Goal: Information Seeking & Learning: Check status

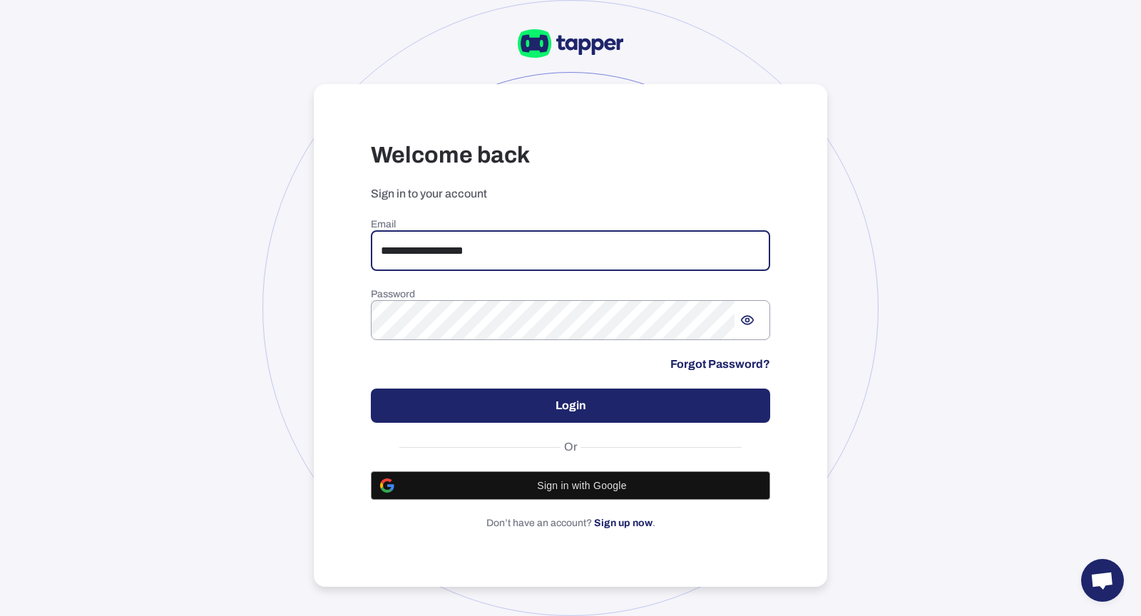
click at [428, 247] on input "**********" at bounding box center [571, 251] width 400 height 40
click at [428, 245] on input "**********" at bounding box center [571, 251] width 400 height 40
click at [431, 245] on input "**********" at bounding box center [571, 251] width 400 height 40
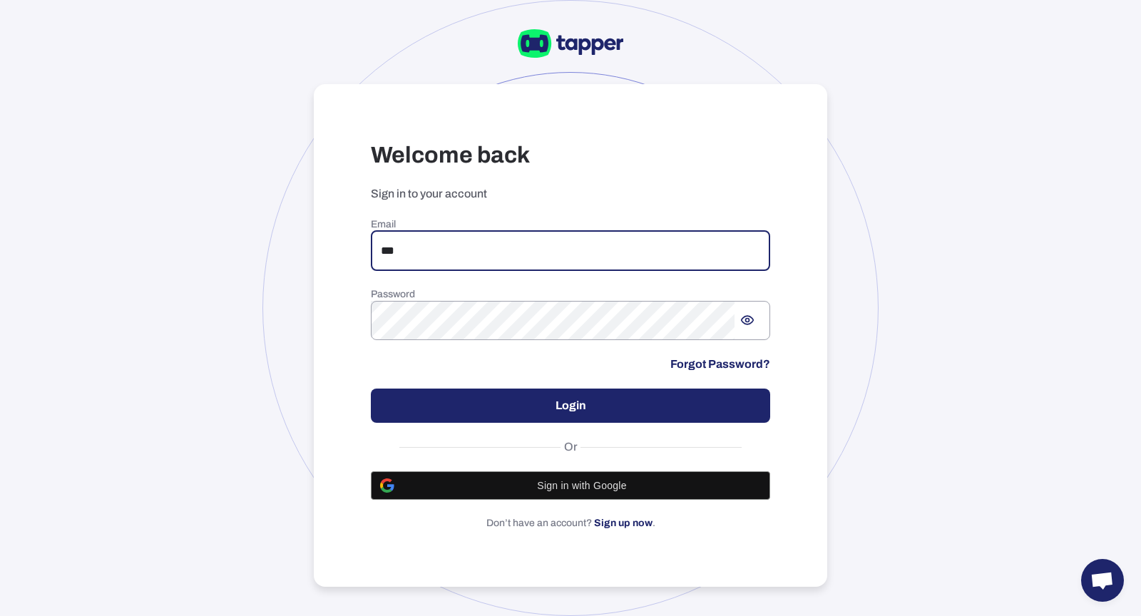
type input "**********"
click at [476, 392] on button "Login" at bounding box center [571, 406] width 400 height 34
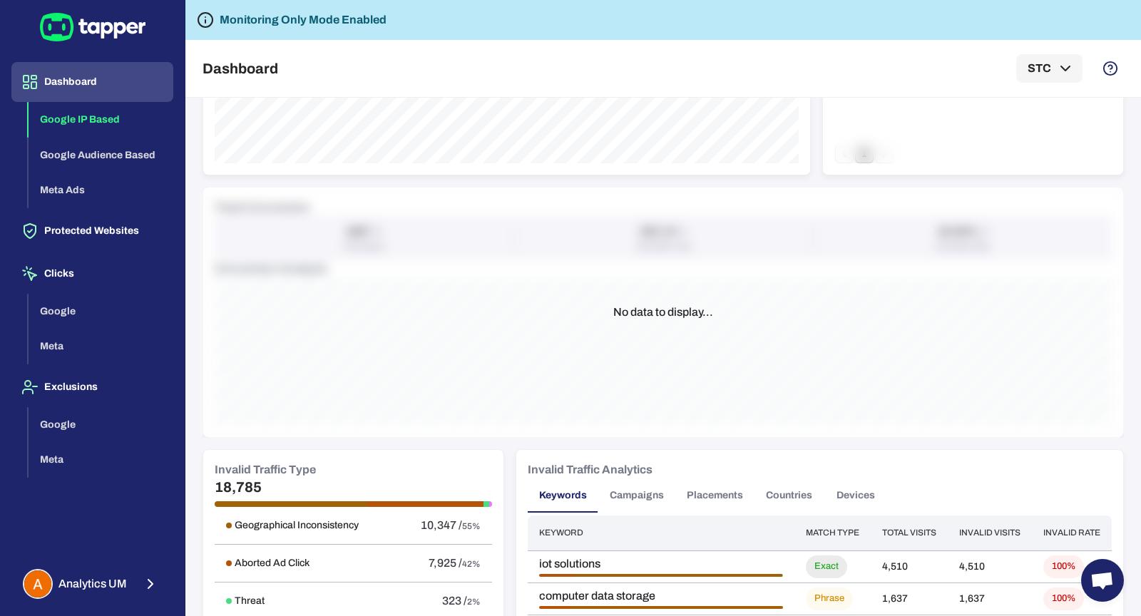
scroll to position [444, 0]
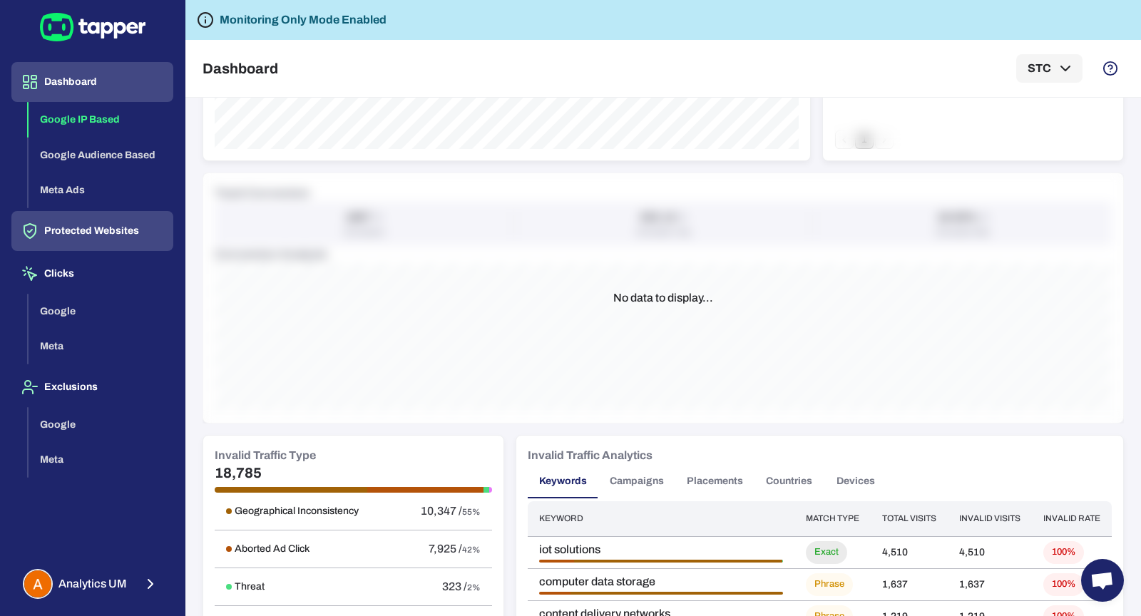
click at [81, 221] on button "Protected Websites" at bounding box center [92, 231] width 162 height 40
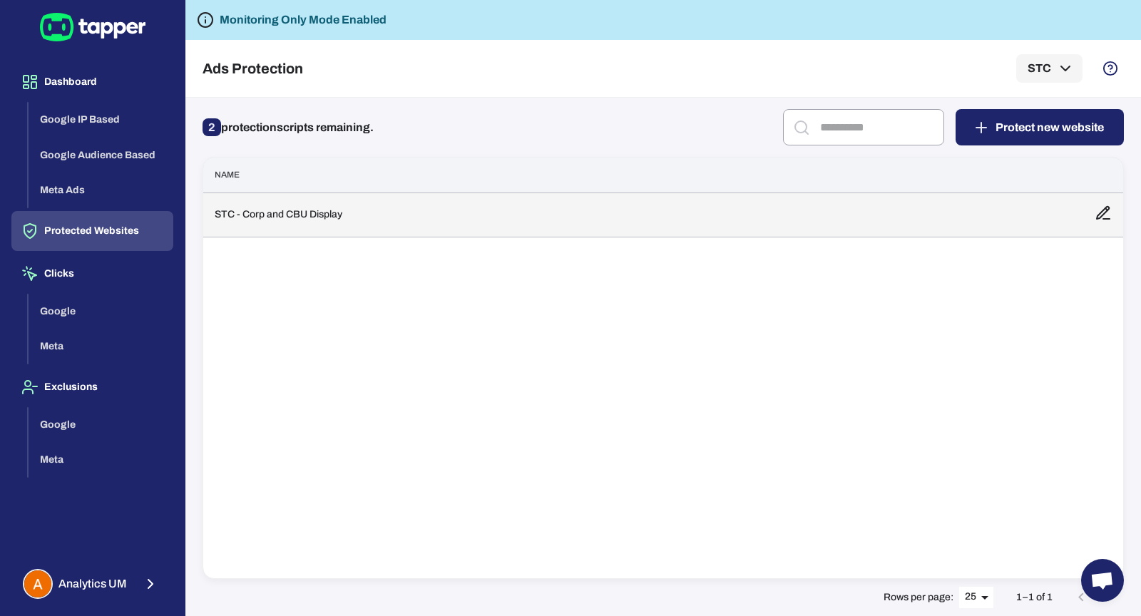
click at [265, 200] on td "STC - Corp and CBU Display" at bounding box center [643, 215] width 880 height 44
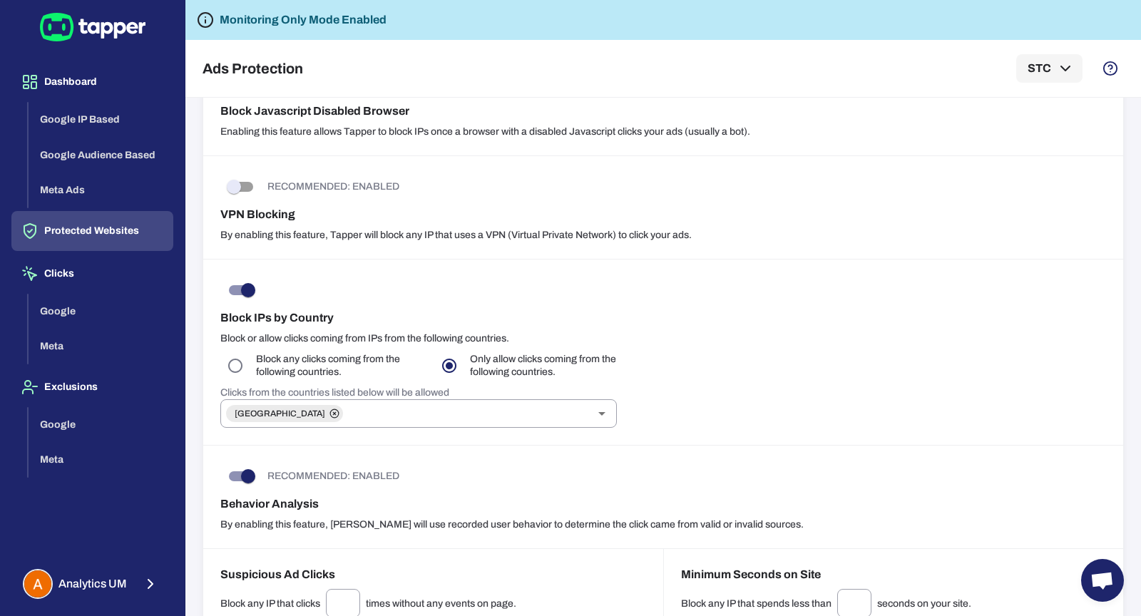
scroll to position [541, 0]
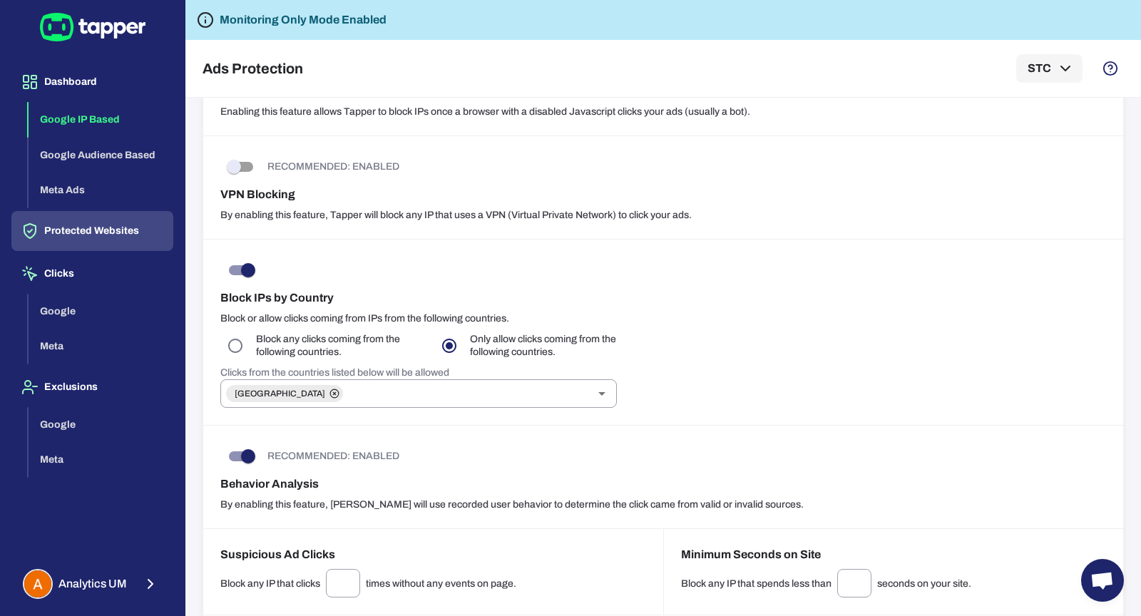
click at [110, 111] on button "Google IP Based" at bounding box center [101, 120] width 145 height 36
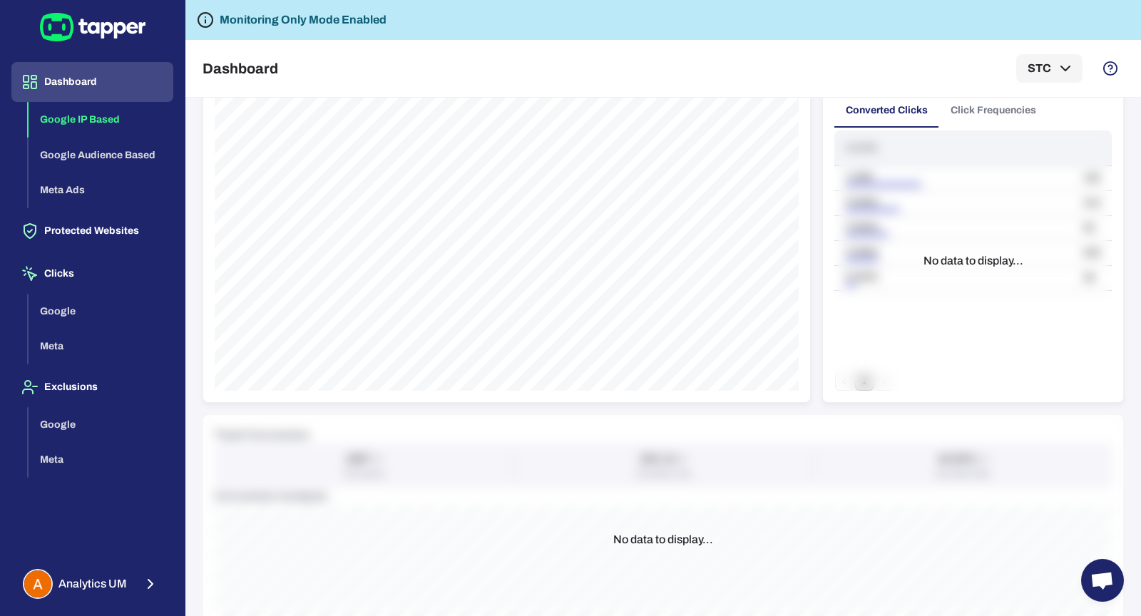
scroll to position [265, 0]
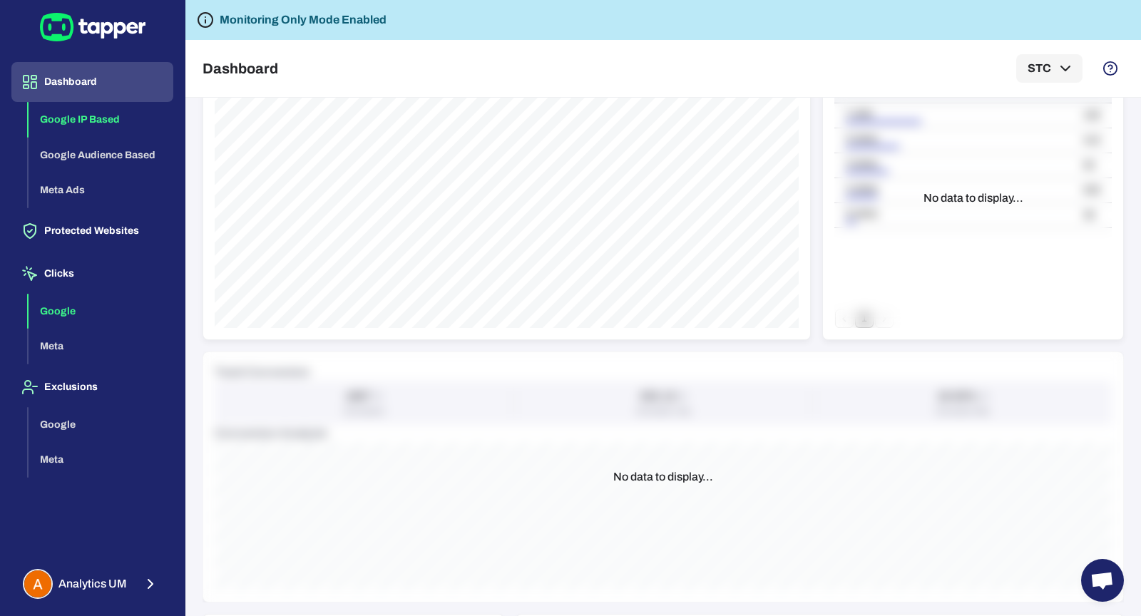
click at [56, 302] on button "Google" at bounding box center [101, 312] width 145 height 36
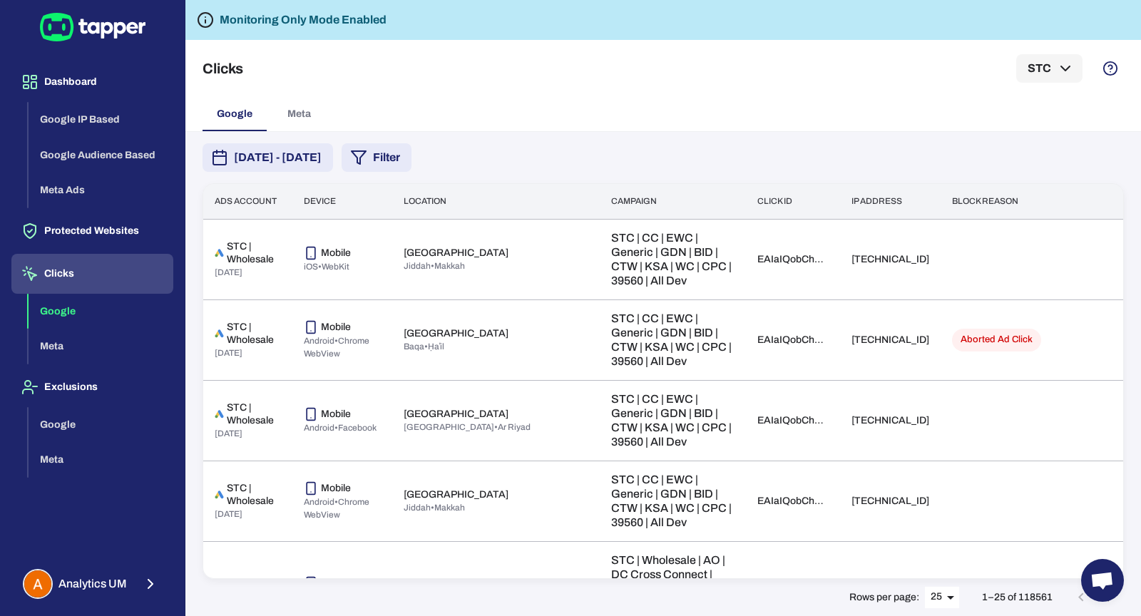
click at [367, 163] on icon "button" at bounding box center [358, 157] width 17 height 17
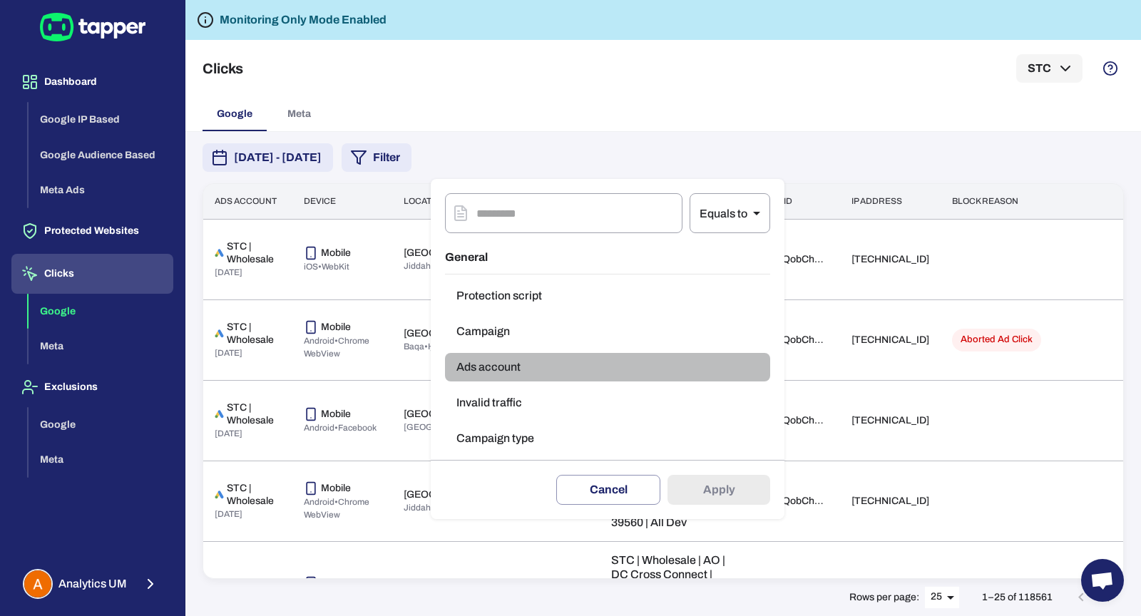
click at [496, 364] on button "Ads account" at bounding box center [607, 367] width 325 height 29
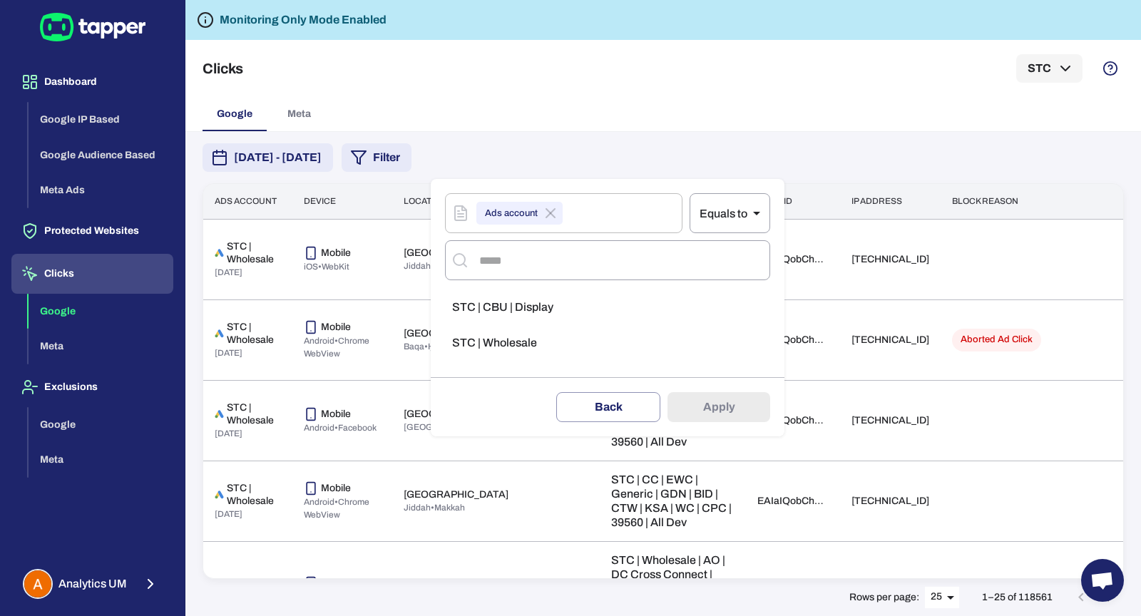
click at [496, 353] on li "STC | Wholesale" at bounding box center [607, 343] width 325 height 29
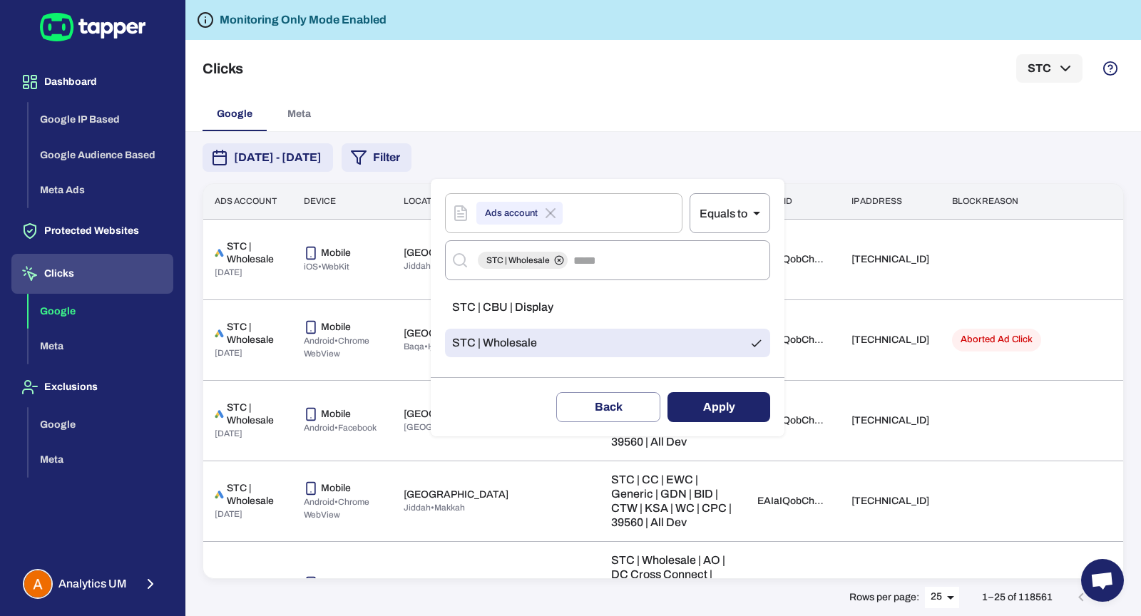
click at [524, 307] on span "STC | CBU | Display" at bounding box center [502, 307] width 101 height 14
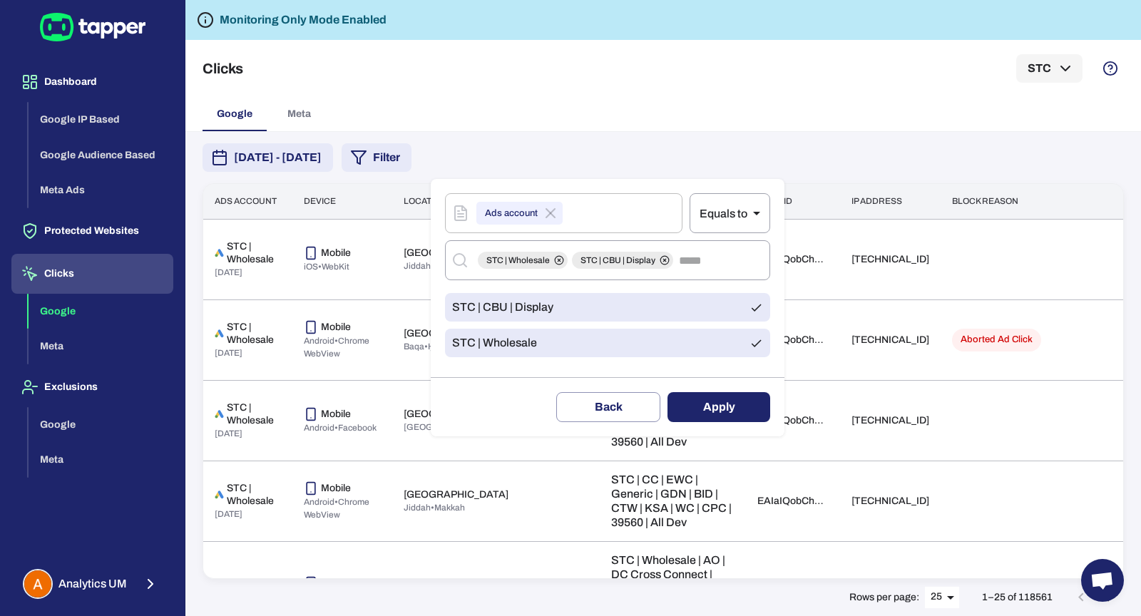
click at [524, 335] on li "STC | Wholesale" at bounding box center [607, 343] width 325 height 29
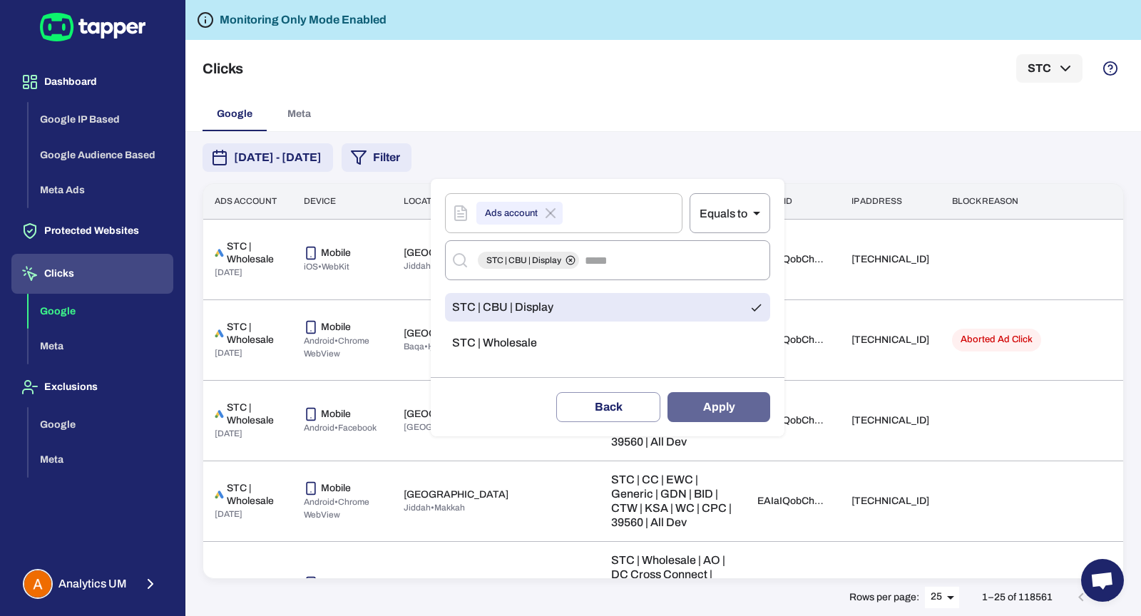
click at [699, 393] on button "Apply" at bounding box center [719, 407] width 103 height 30
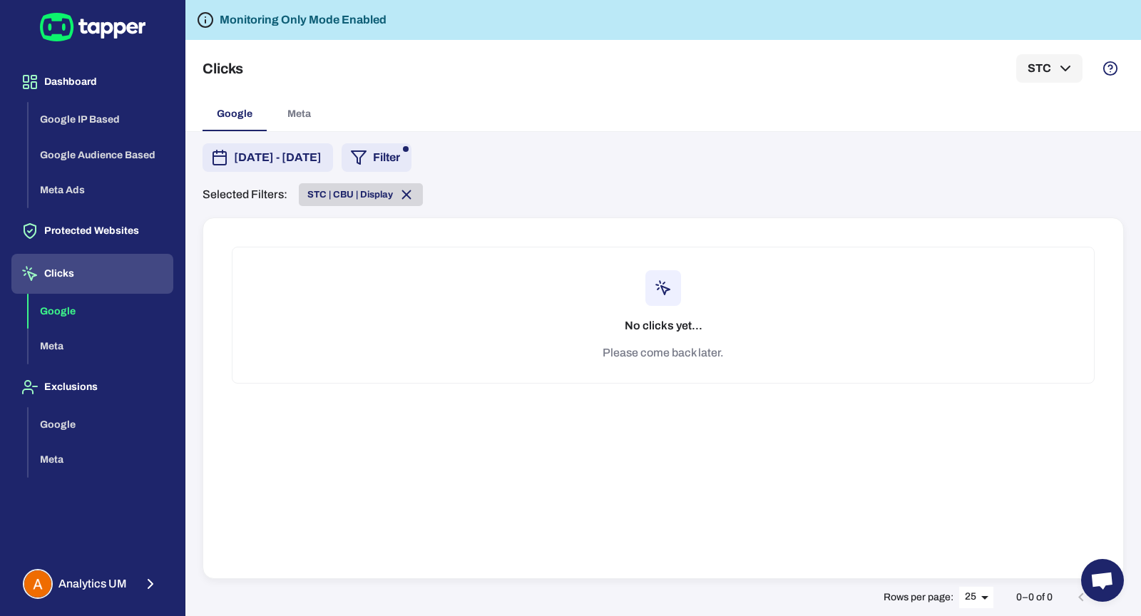
click at [412, 190] on span "STC | CBU | Display" at bounding box center [361, 195] width 124 height 16
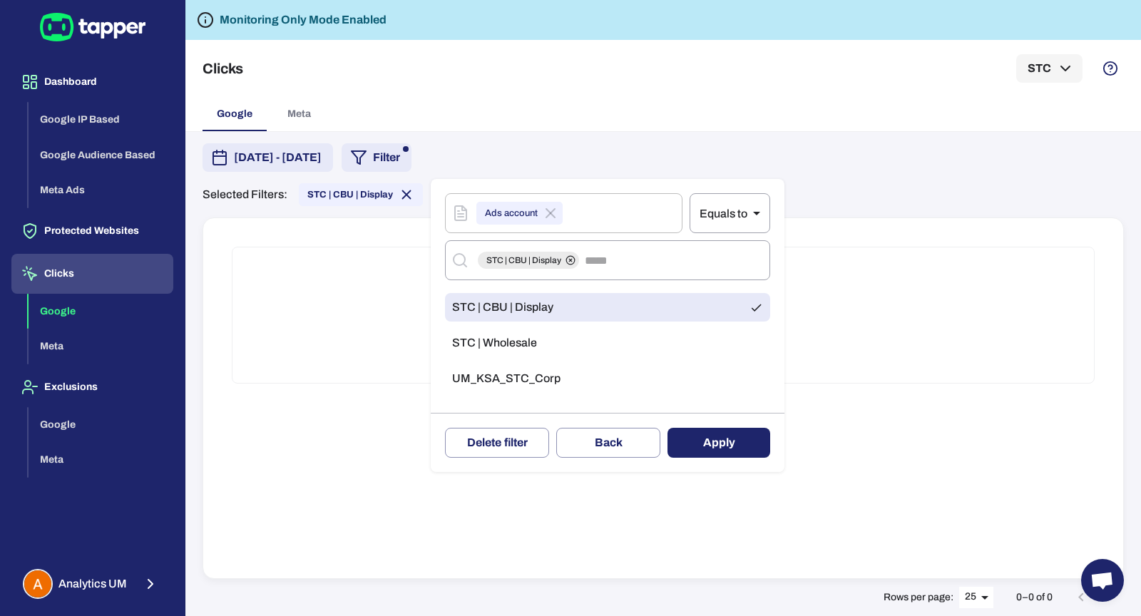
click at [454, 141] on div at bounding box center [570, 308] width 1141 height 616
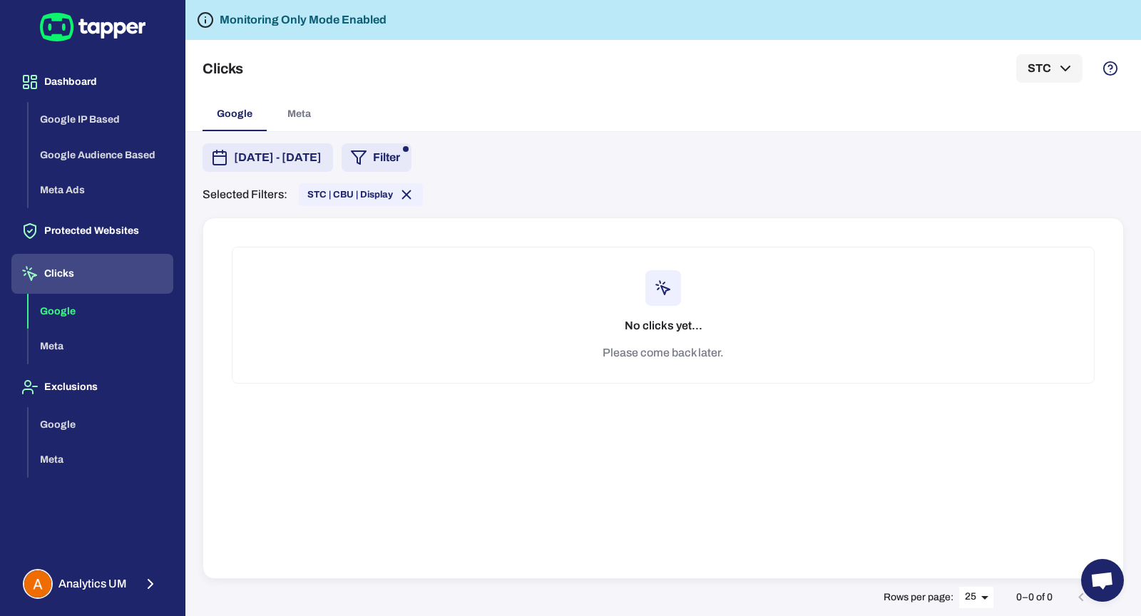
click at [412, 156] on button "Filter" at bounding box center [377, 157] width 70 height 29
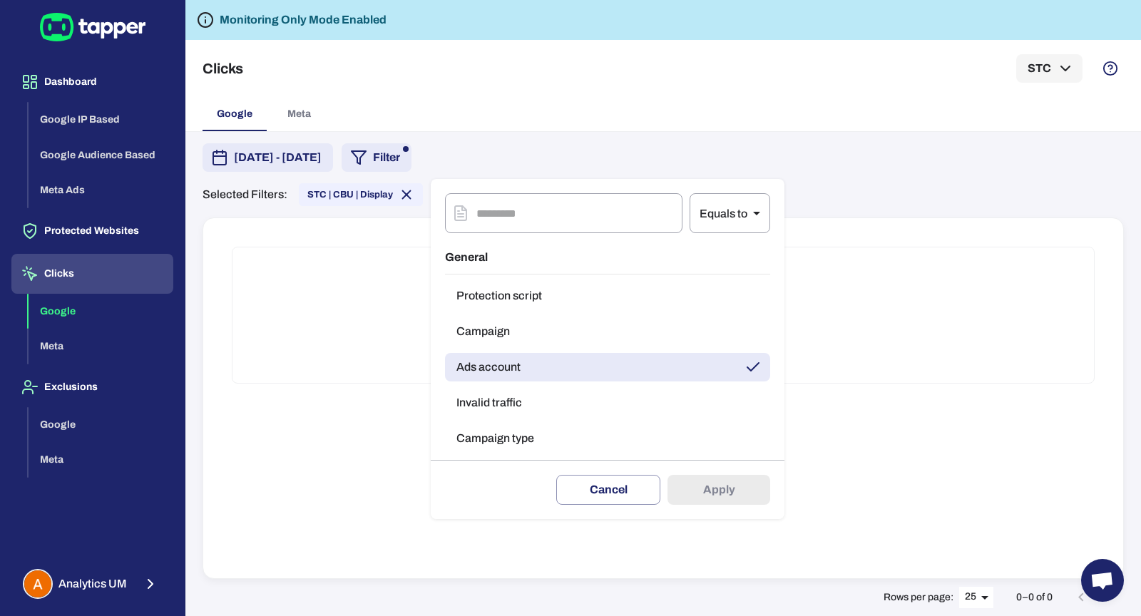
click at [514, 352] on div "General Protection script Campaign Ads account Invalid traffic Campaign type" at bounding box center [607, 350] width 325 height 220
click at [514, 360] on button "Ads account" at bounding box center [607, 367] width 325 height 29
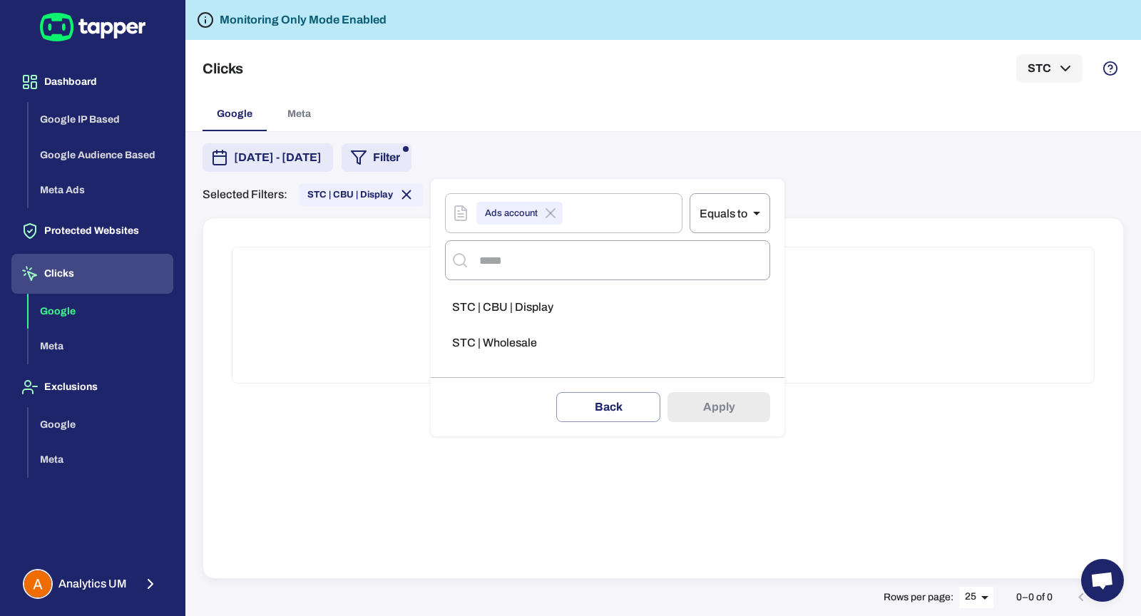
click at [508, 340] on span "STC | Wholesale" at bounding box center [494, 343] width 85 height 14
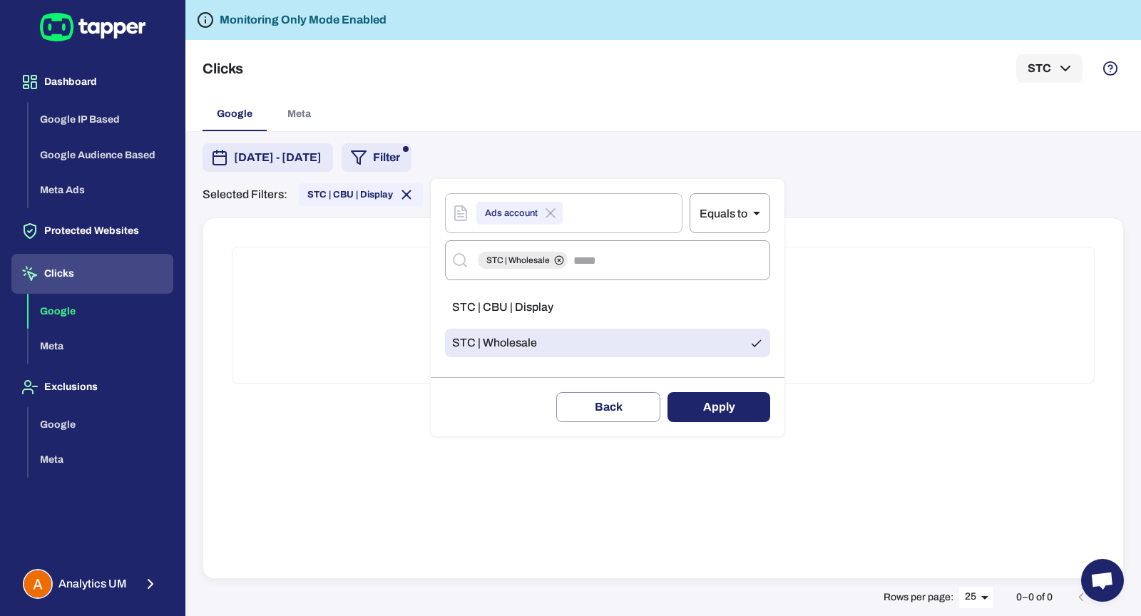
click at [703, 406] on button "Apply" at bounding box center [719, 407] width 103 height 30
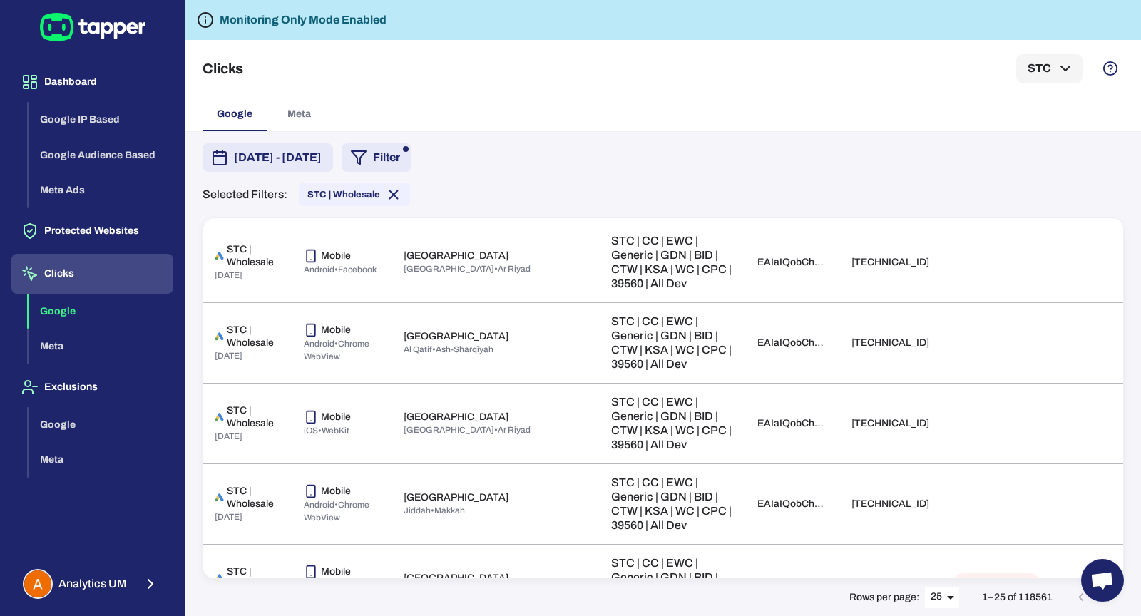
scroll to position [1465, 0]
click at [940, 593] on body "Dashboard Google IP Based Google Audience Based Meta Ads Protected Websites Cli…" at bounding box center [570, 308] width 1141 height 616
click at [942, 585] on li "50" at bounding box center [944, 587] width 36 height 23
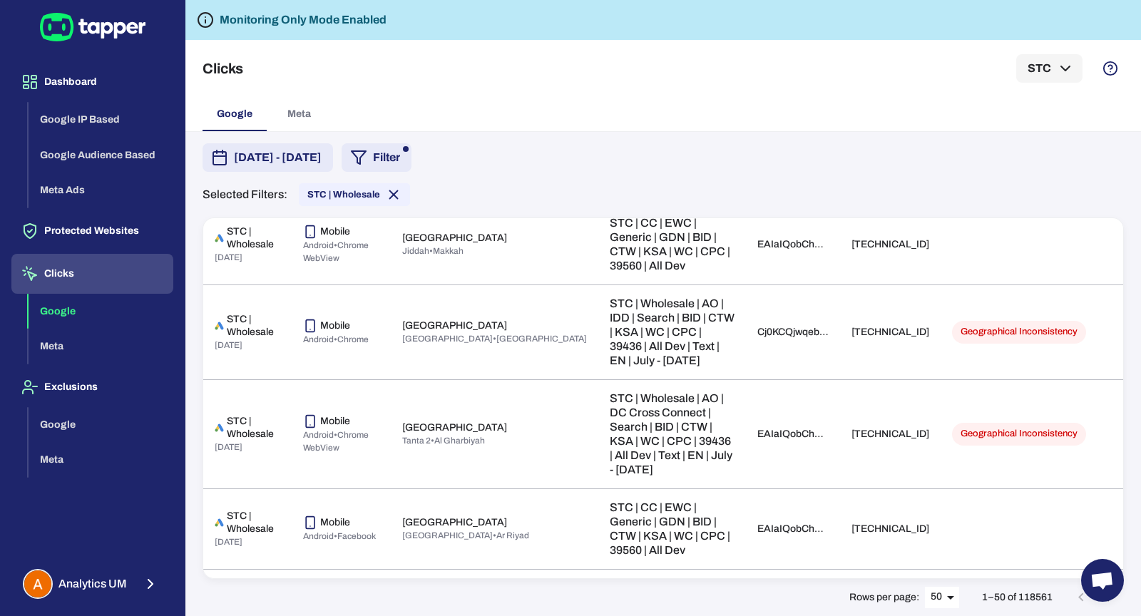
scroll to position [1206, 0]
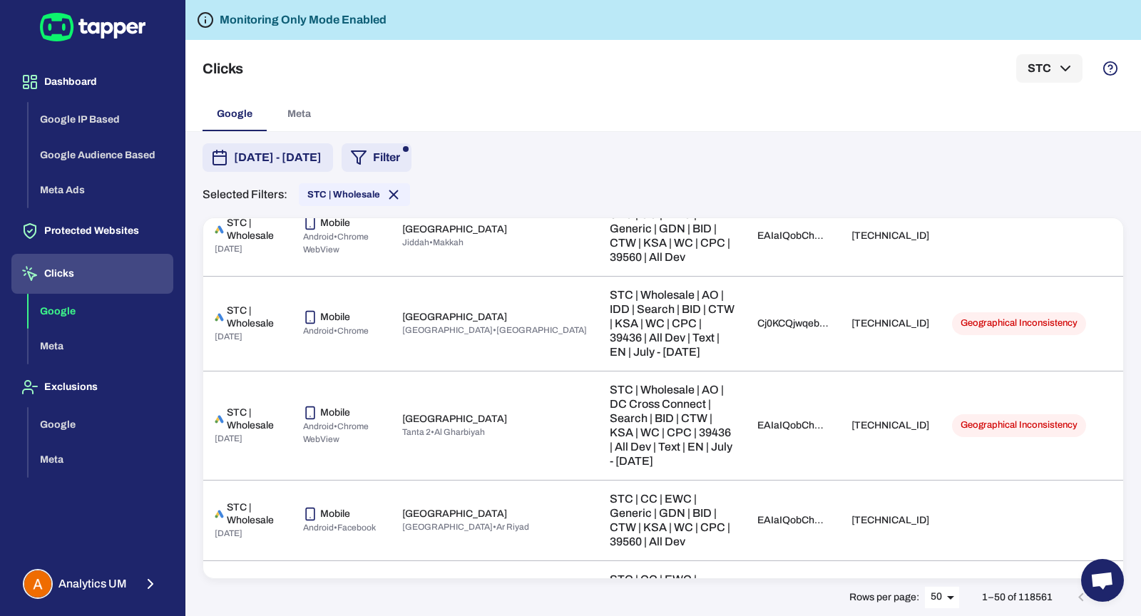
click at [412, 163] on button "Filter" at bounding box center [377, 157] width 70 height 29
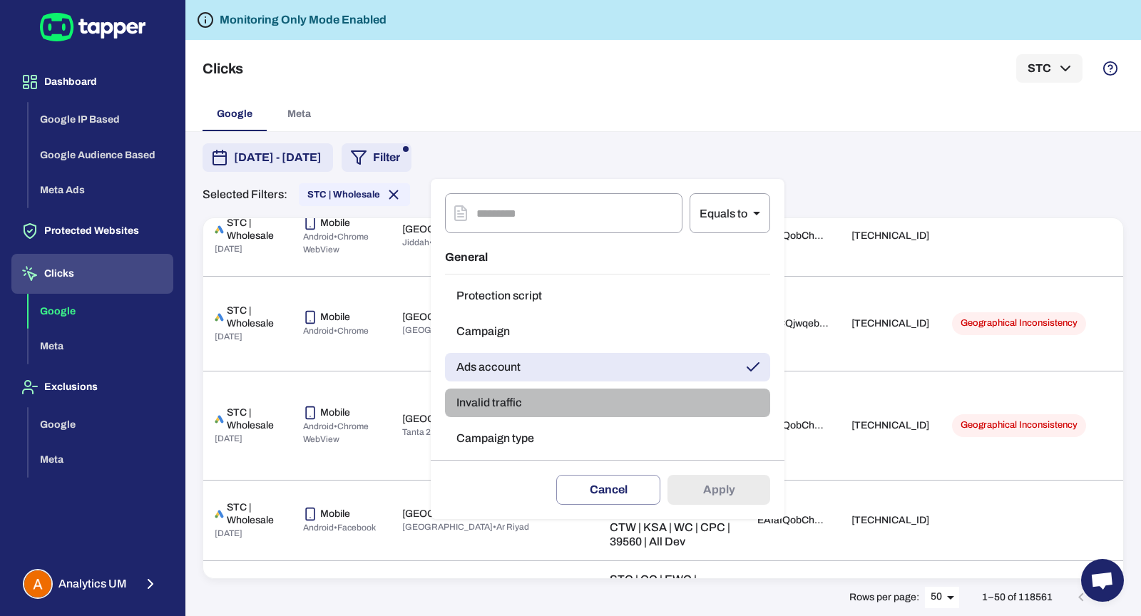
click at [521, 405] on button "Invalid traffic" at bounding box center [607, 403] width 325 height 29
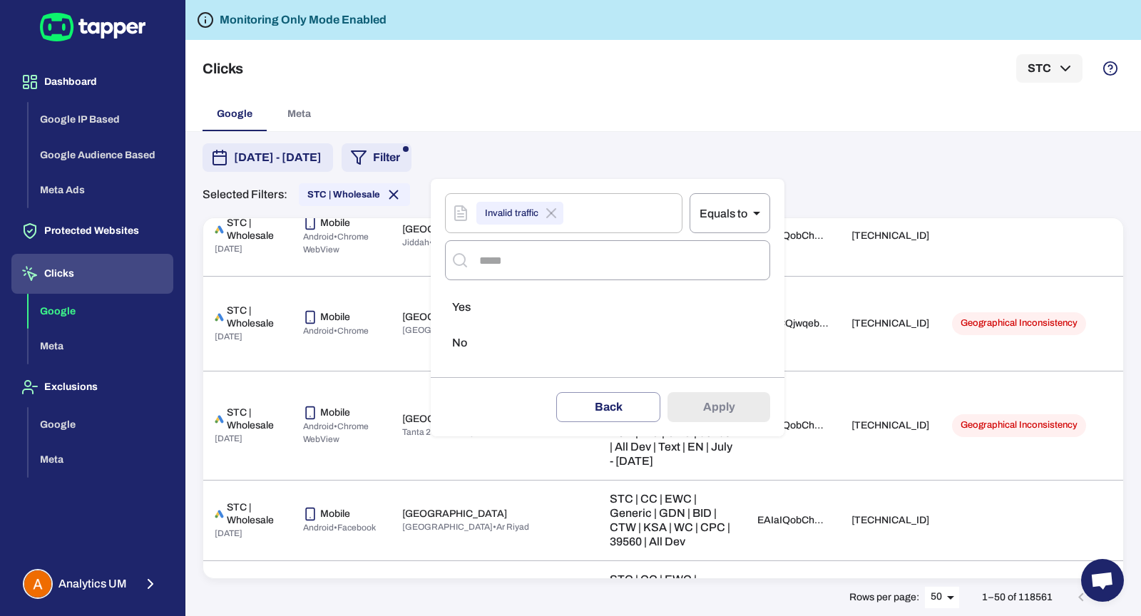
click at [506, 301] on li "Yes" at bounding box center [607, 307] width 325 height 29
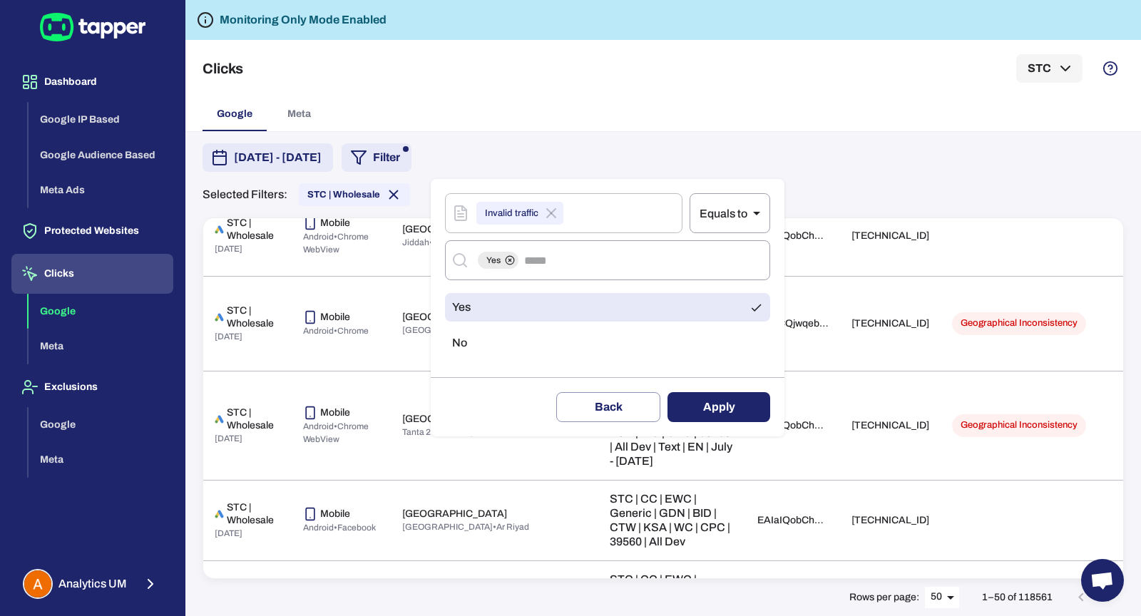
click at [697, 401] on button "Apply" at bounding box center [719, 407] width 103 height 30
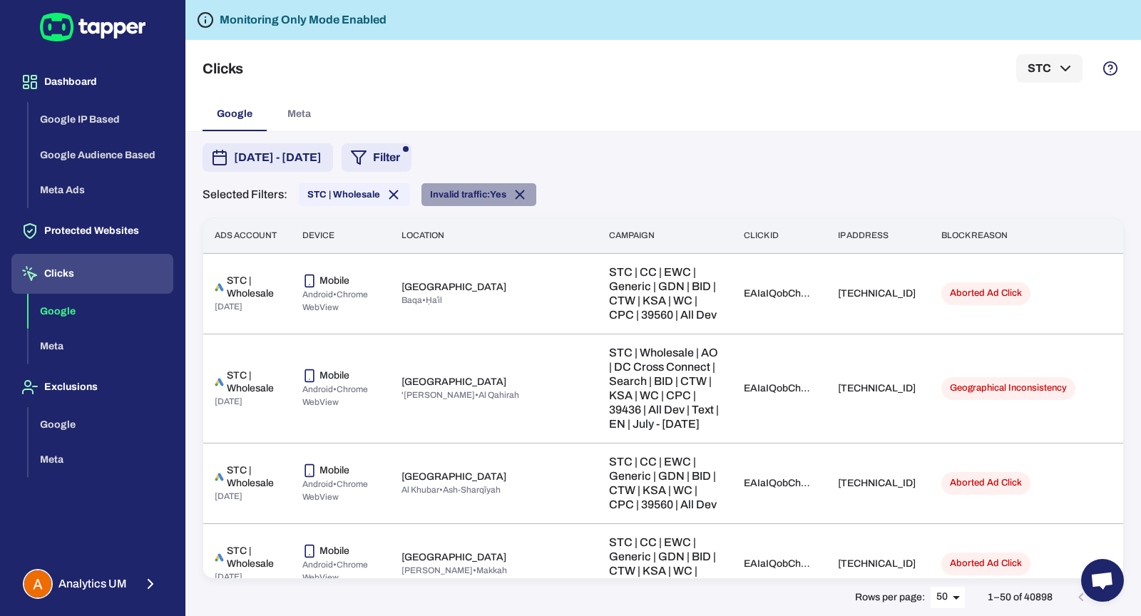
click at [472, 197] on span "Invalid traffic: Yes" at bounding box center [468, 194] width 76 height 11
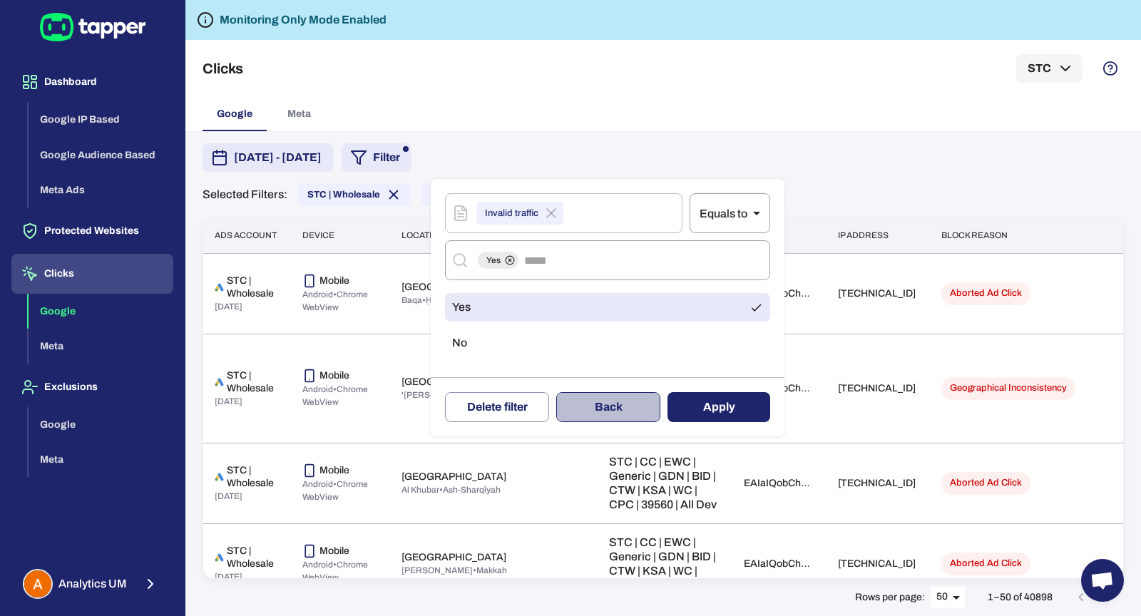
click at [616, 409] on button "Back" at bounding box center [608, 407] width 104 height 30
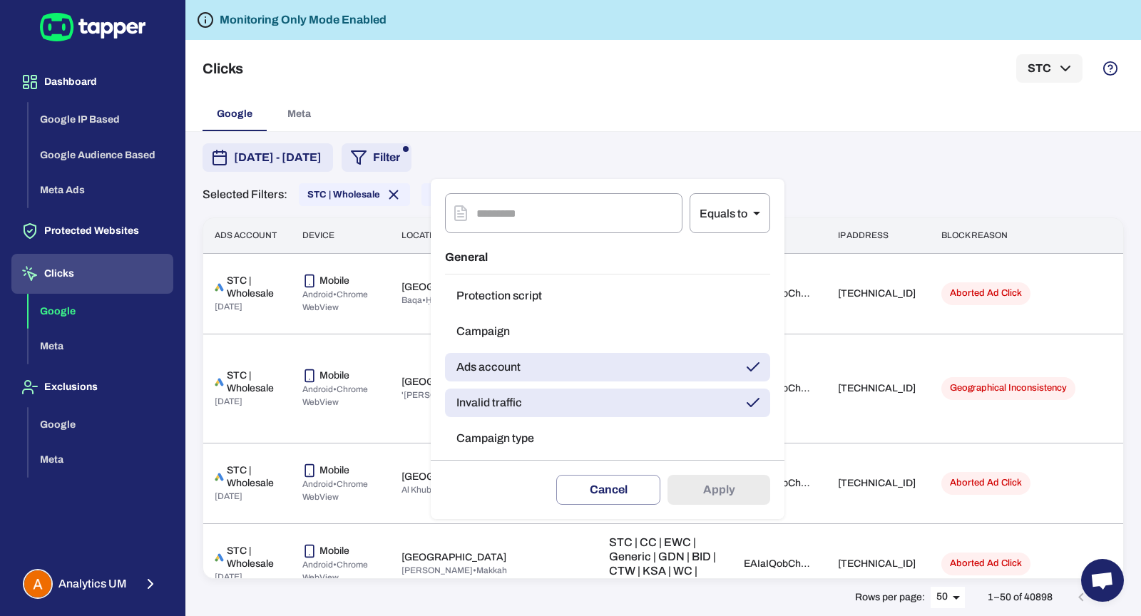
click at [601, 155] on div at bounding box center [570, 308] width 1141 height 616
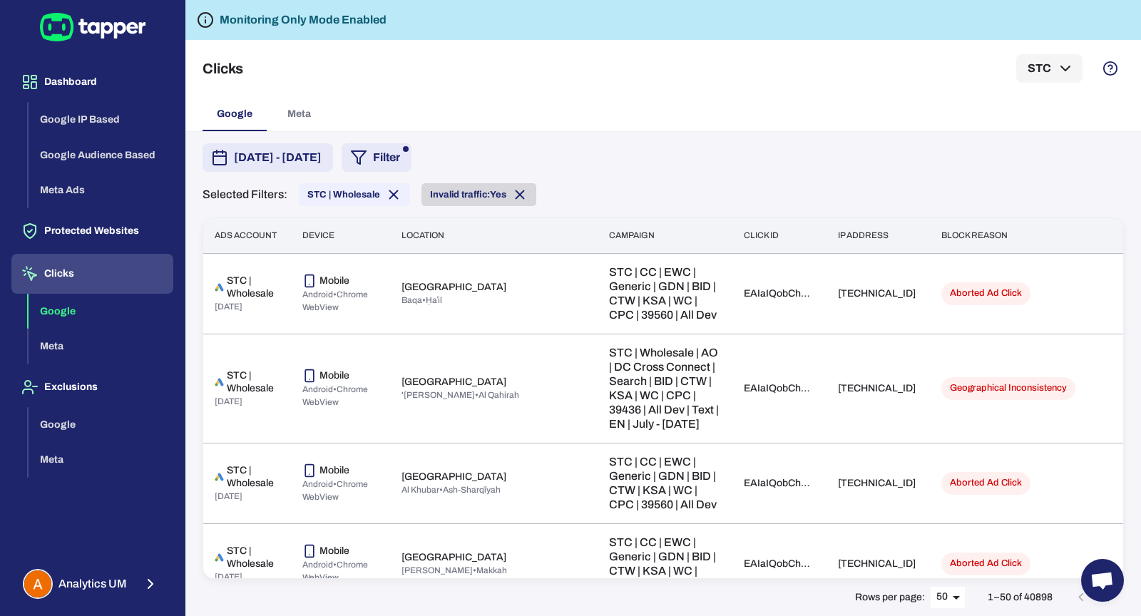
click at [513, 193] on icon at bounding box center [520, 195] width 16 height 16
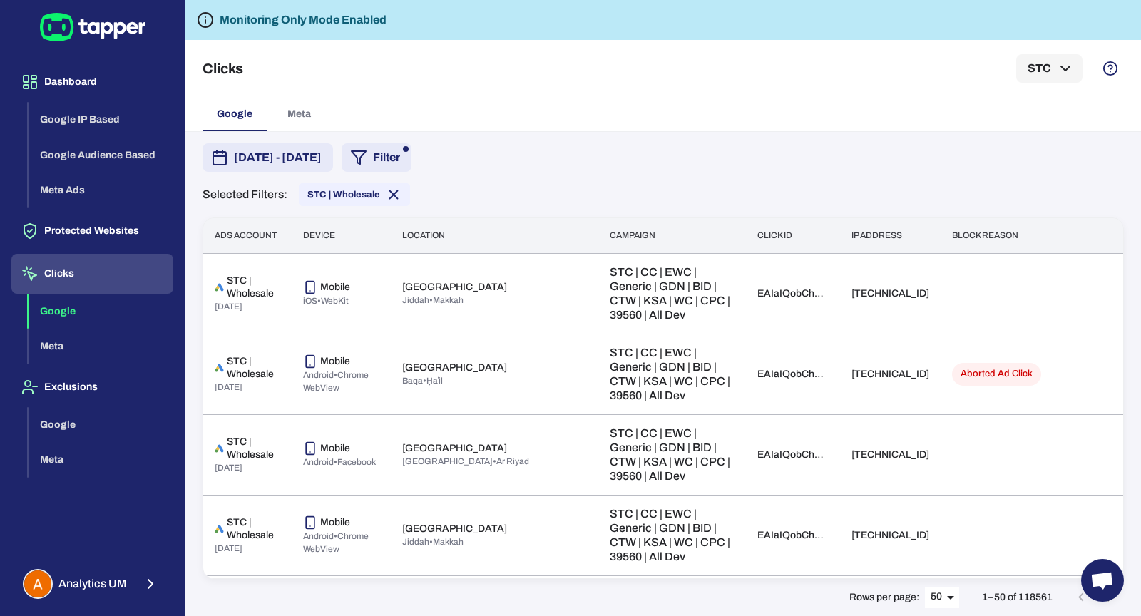
click at [412, 159] on button "Filter" at bounding box center [377, 157] width 70 height 29
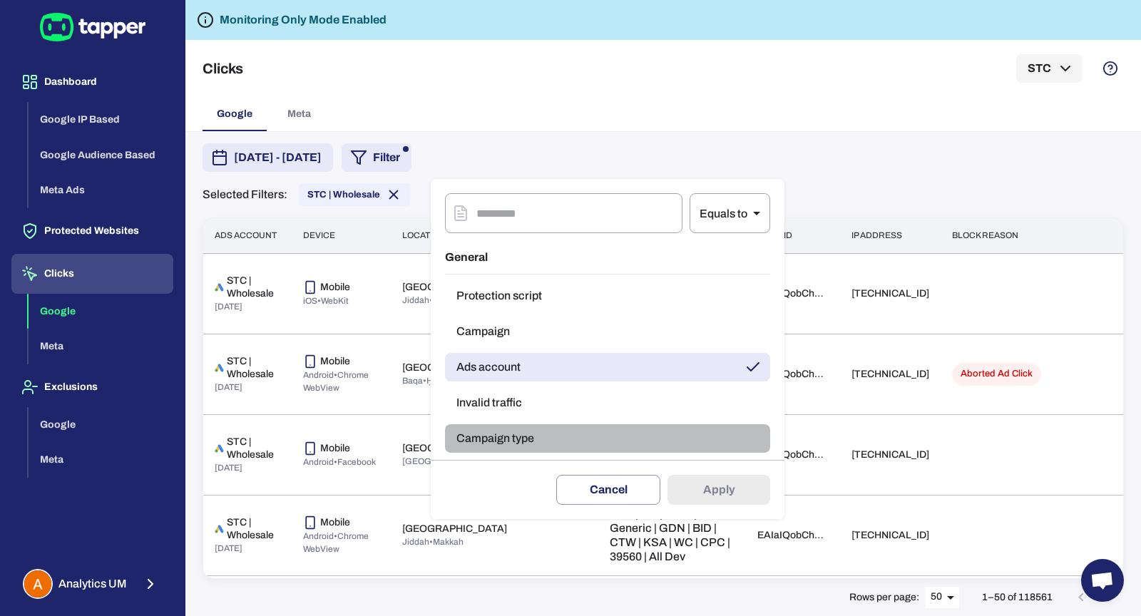
click at [564, 436] on button "Campaign type" at bounding box center [607, 438] width 325 height 29
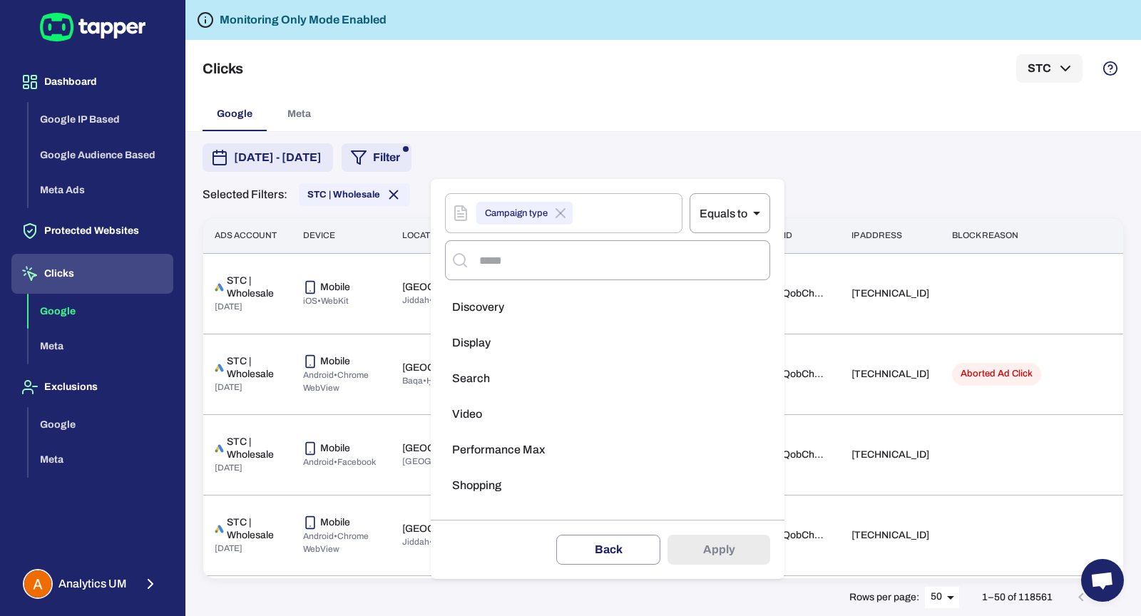
click at [515, 374] on li "Search" at bounding box center [607, 379] width 325 height 29
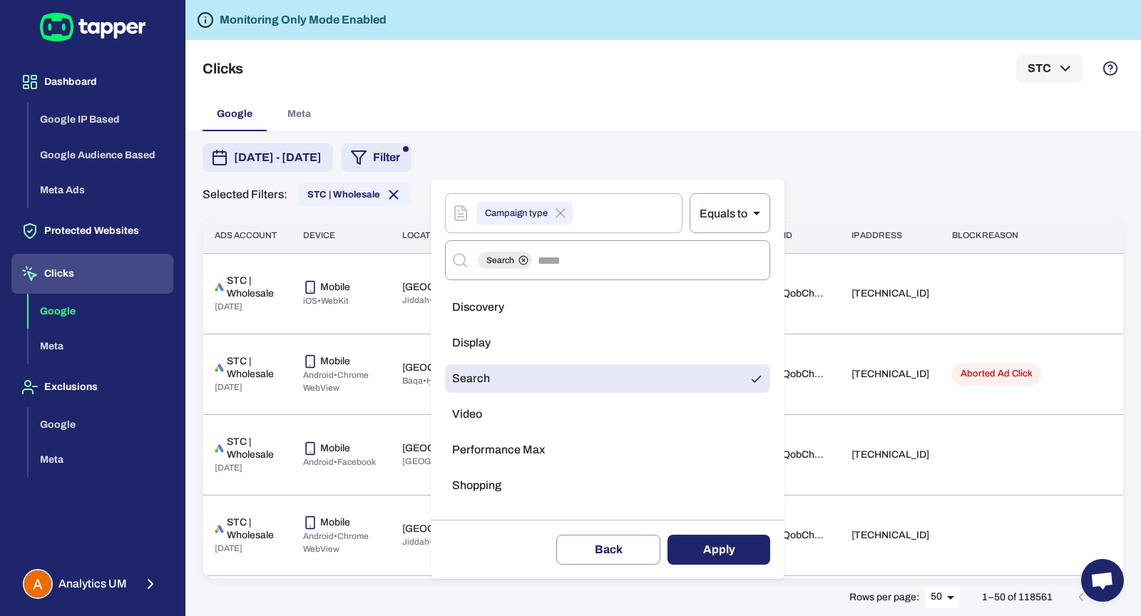
click at [700, 545] on button "Apply" at bounding box center [719, 550] width 103 height 30
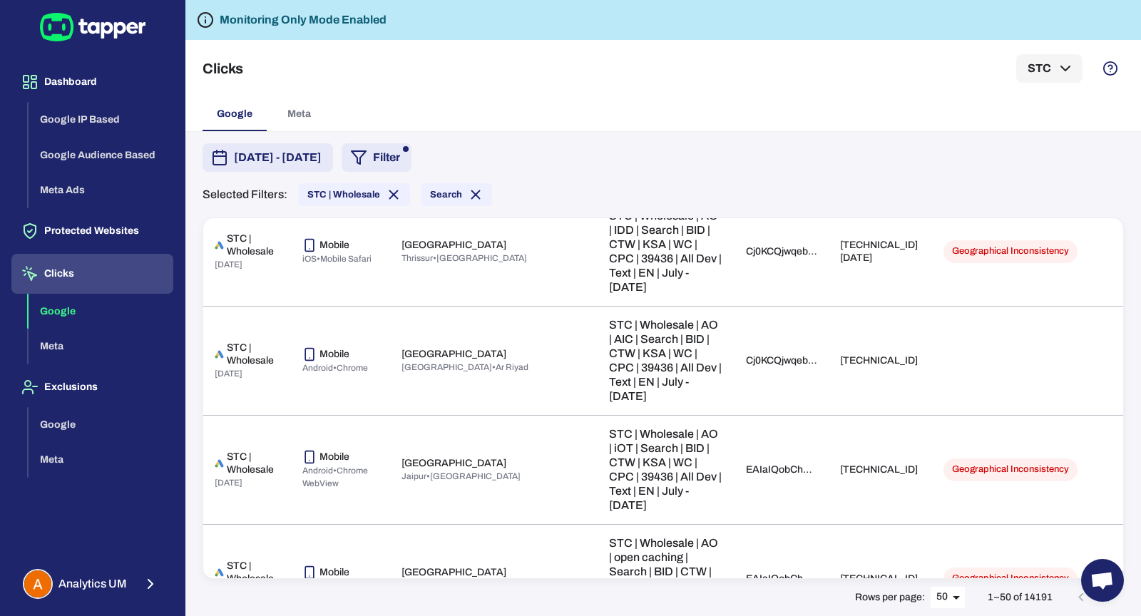
scroll to position [2927, 0]
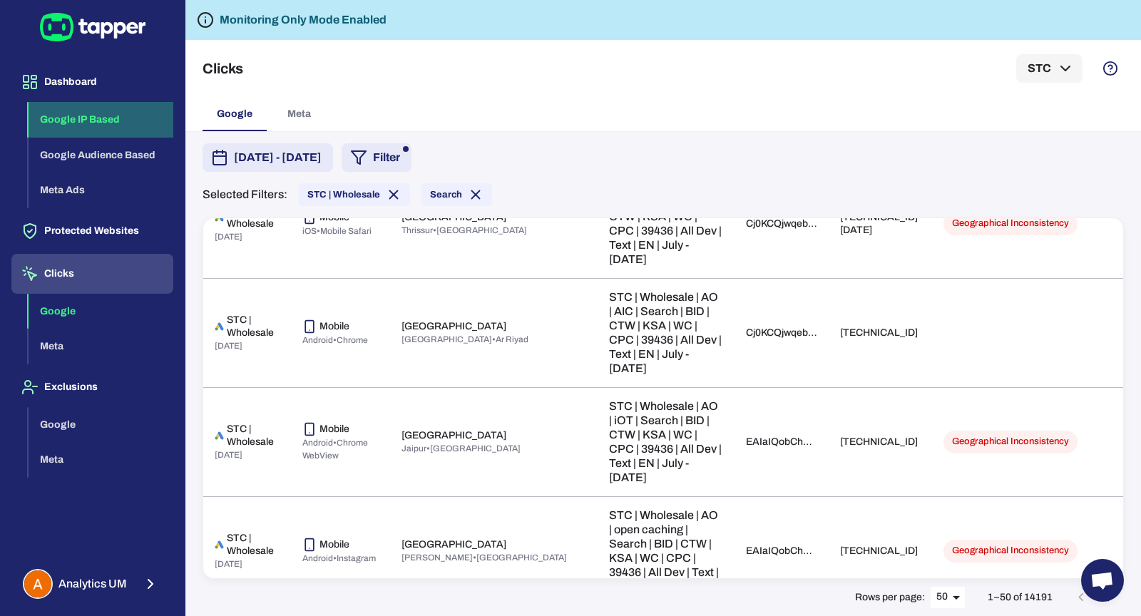
click at [112, 124] on button "Google IP Based" at bounding box center [101, 120] width 145 height 36
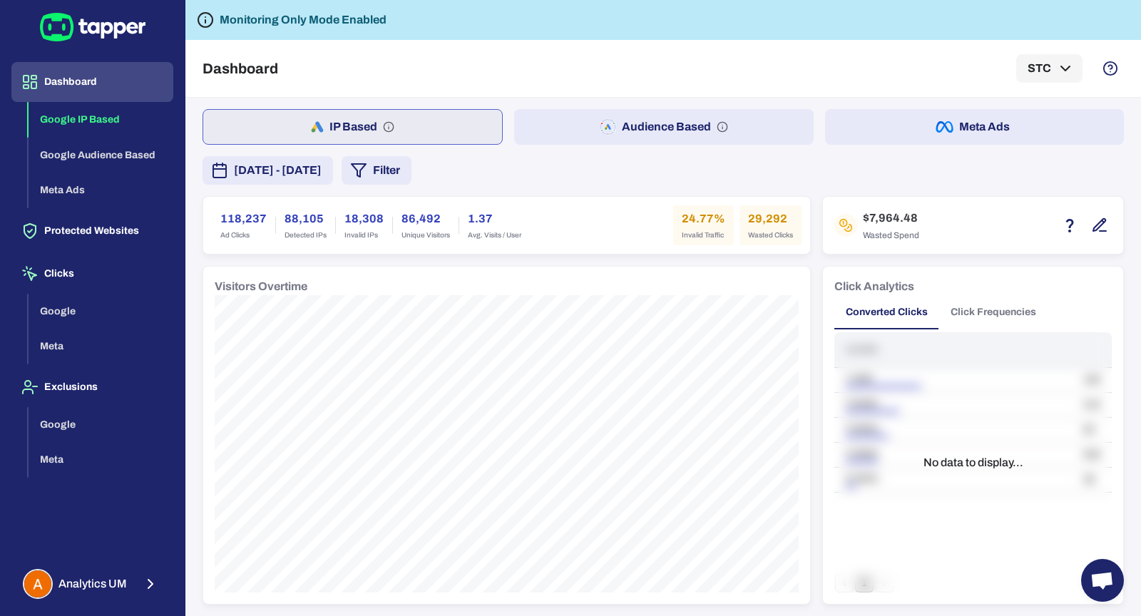
click at [412, 161] on button "Filter" at bounding box center [377, 170] width 70 height 29
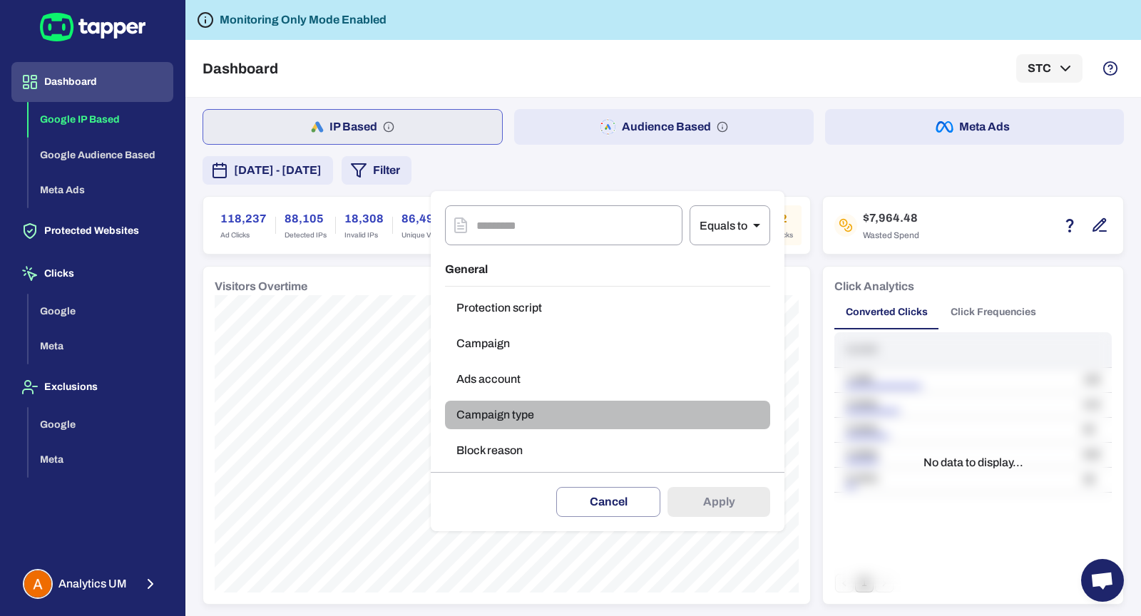
click at [523, 418] on button "Campaign type" at bounding box center [607, 415] width 325 height 29
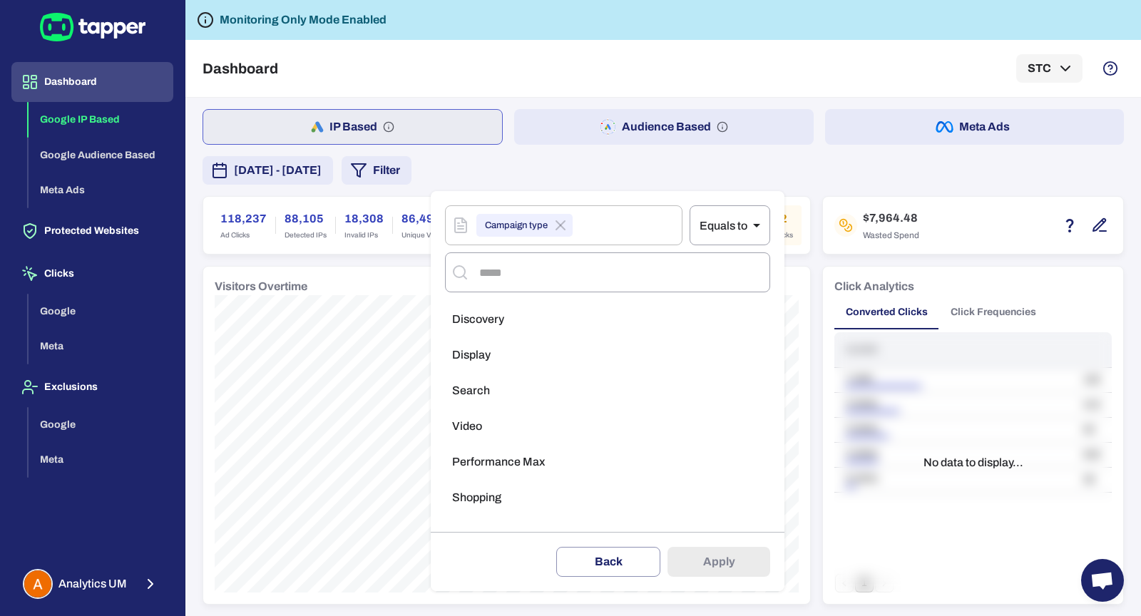
click at [508, 391] on li "Search" at bounding box center [607, 391] width 325 height 29
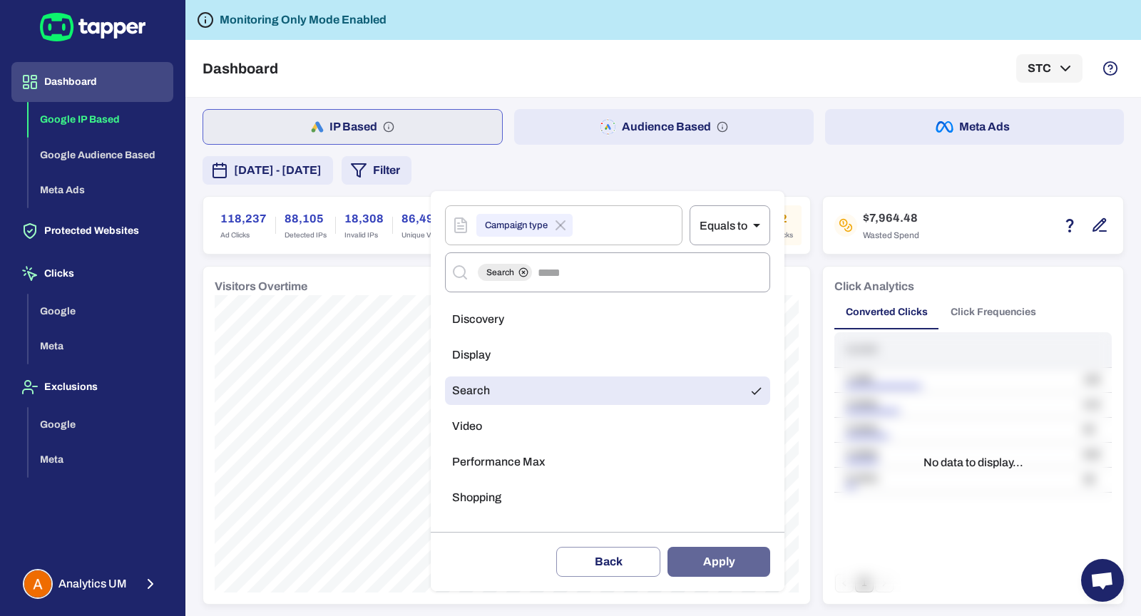
click at [714, 558] on button "Apply" at bounding box center [719, 562] width 103 height 30
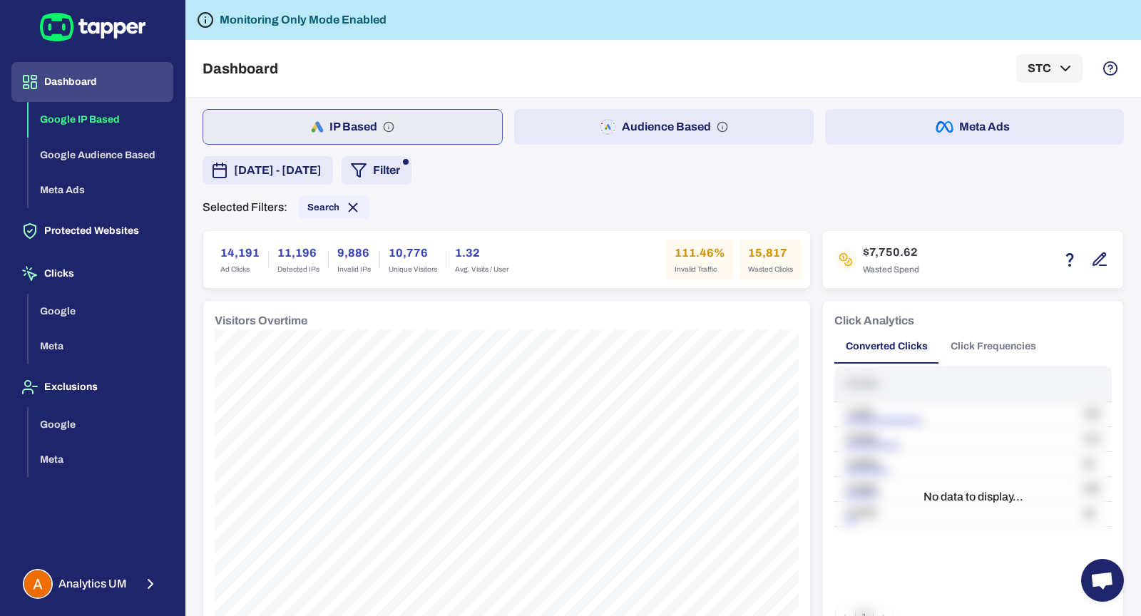
click at [333, 178] on button "[DATE] - [DATE]" at bounding box center [268, 170] width 131 height 29
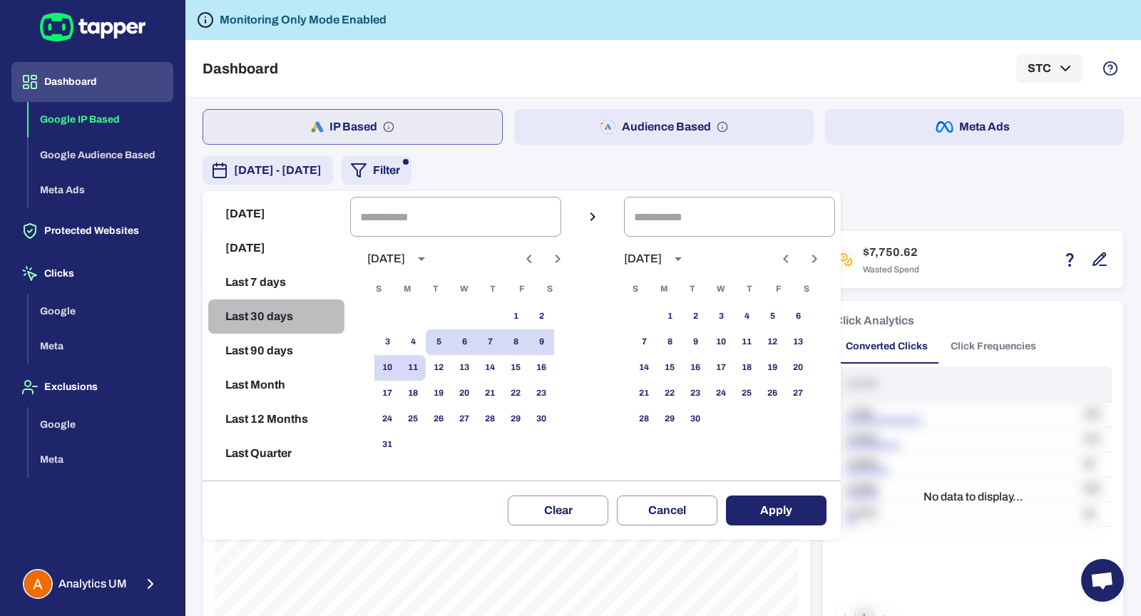
click at [301, 324] on button "Last 30 days" at bounding box center [276, 317] width 136 height 34
type input "**********"
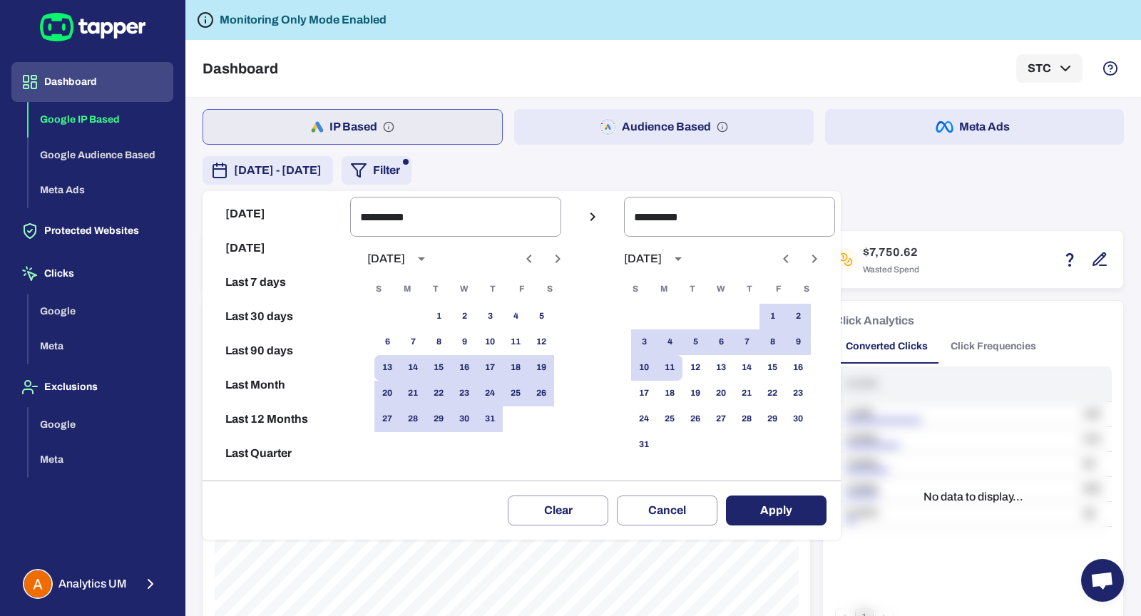
click at [753, 506] on button "Apply" at bounding box center [776, 511] width 101 height 30
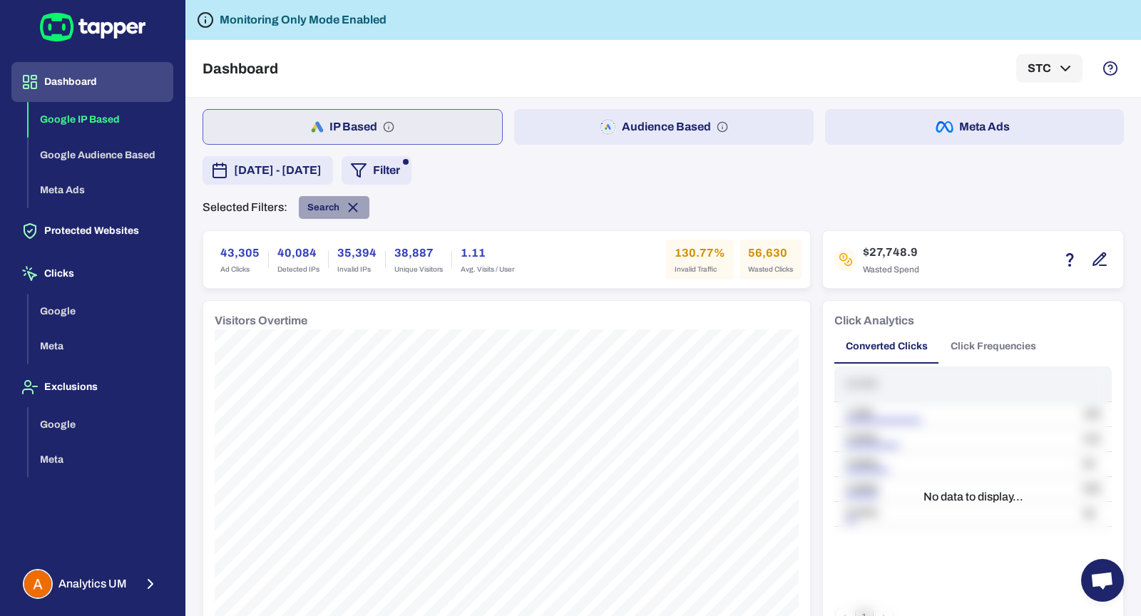
click at [350, 208] on icon at bounding box center [354, 208] width 8 height 8
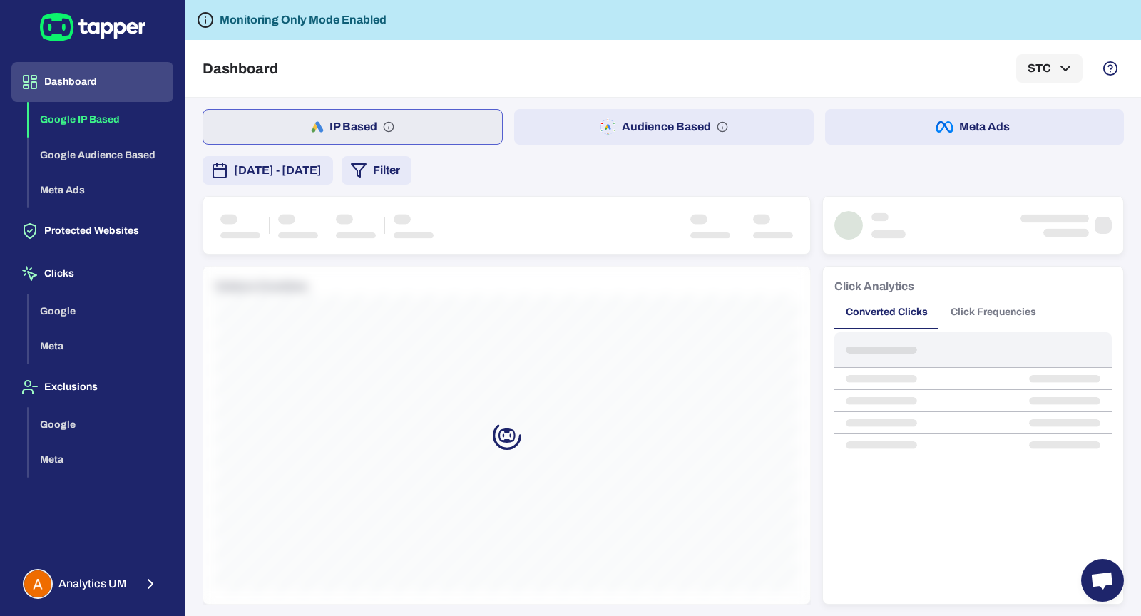
click at [412, 178] on button "Filter" at bounding box center [377, 170] width 70 height 29
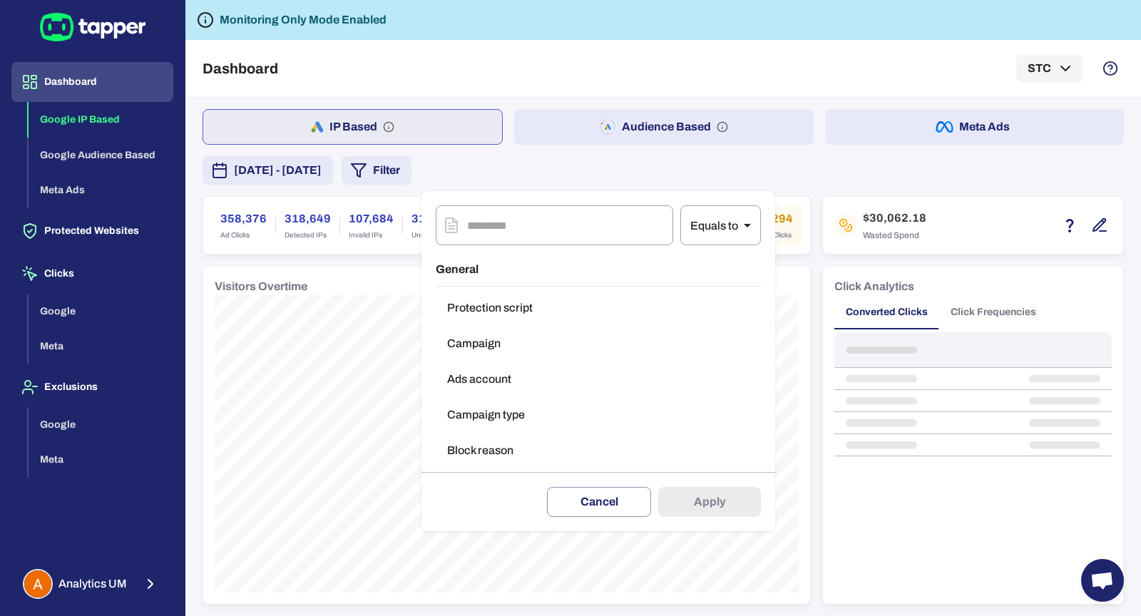
click at [499, 411] on button "Campaign type" at bounding box center [598, 415] width 325 height 29
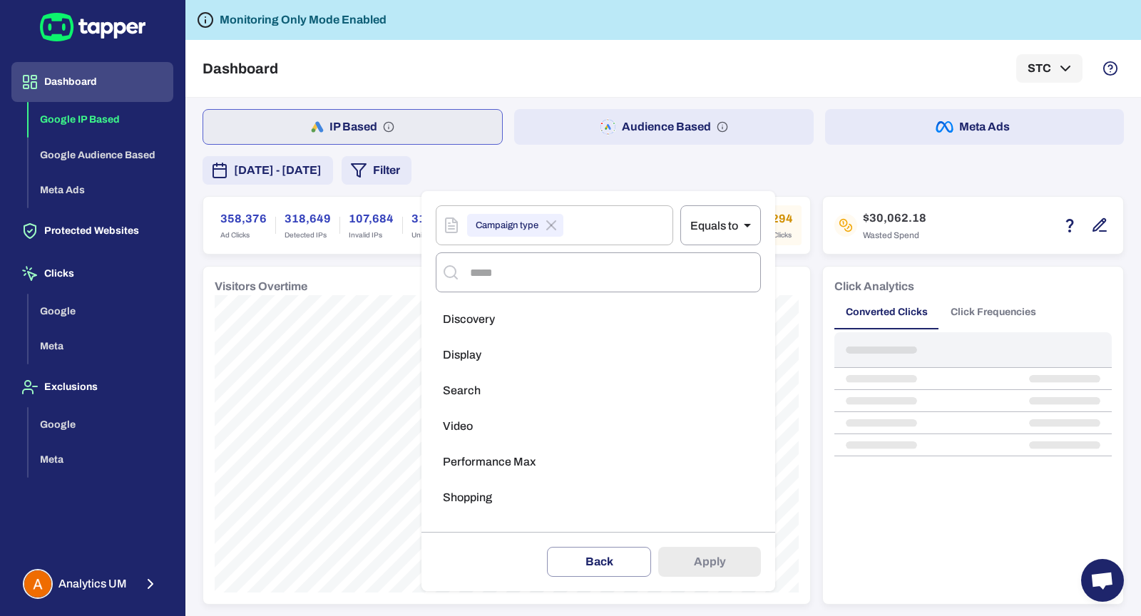
click at [481, 350] on span "Display" at bounding box center [462, 355] width 39 height 14
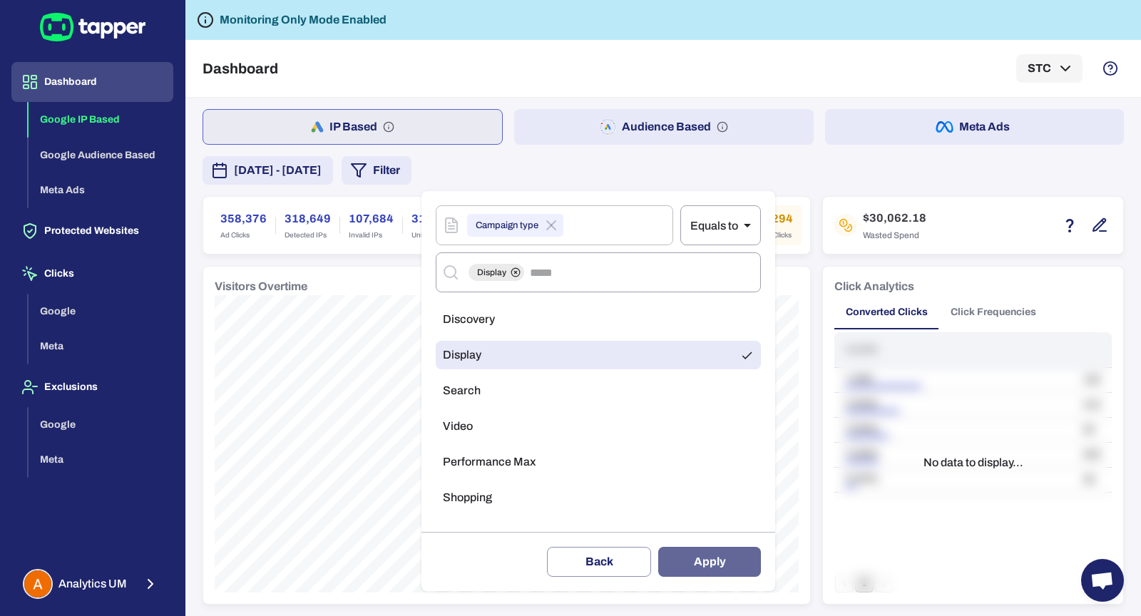
click at [710, 566] on button "Apply" at bounding box center [709, 562] width 103 height 30
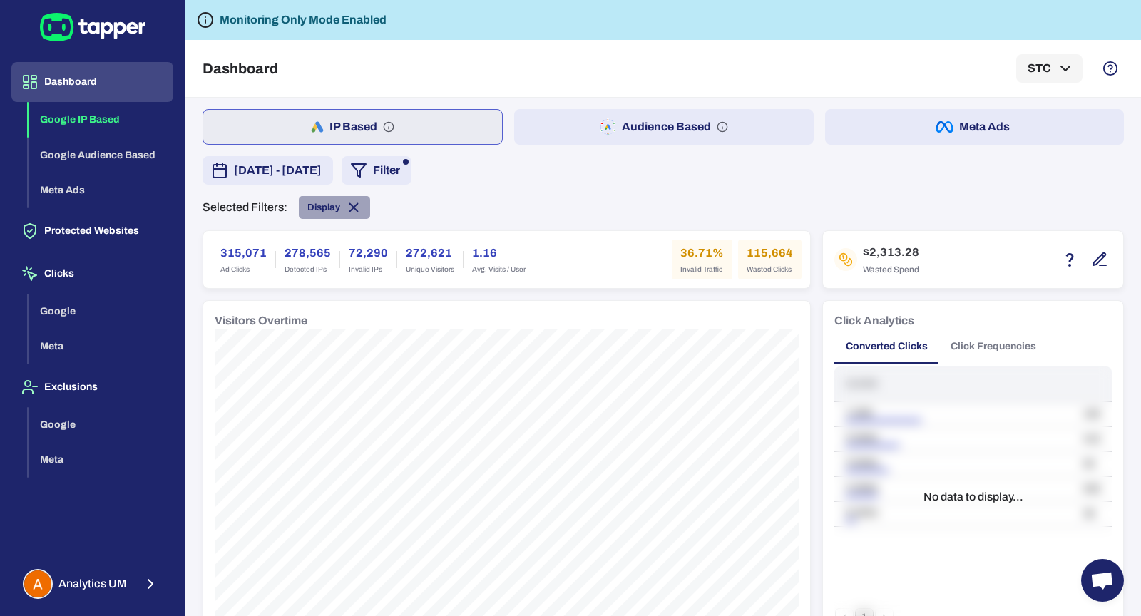
click at [362, 205] on span "Display" at bounding box center [334, 208] width 71 height 16
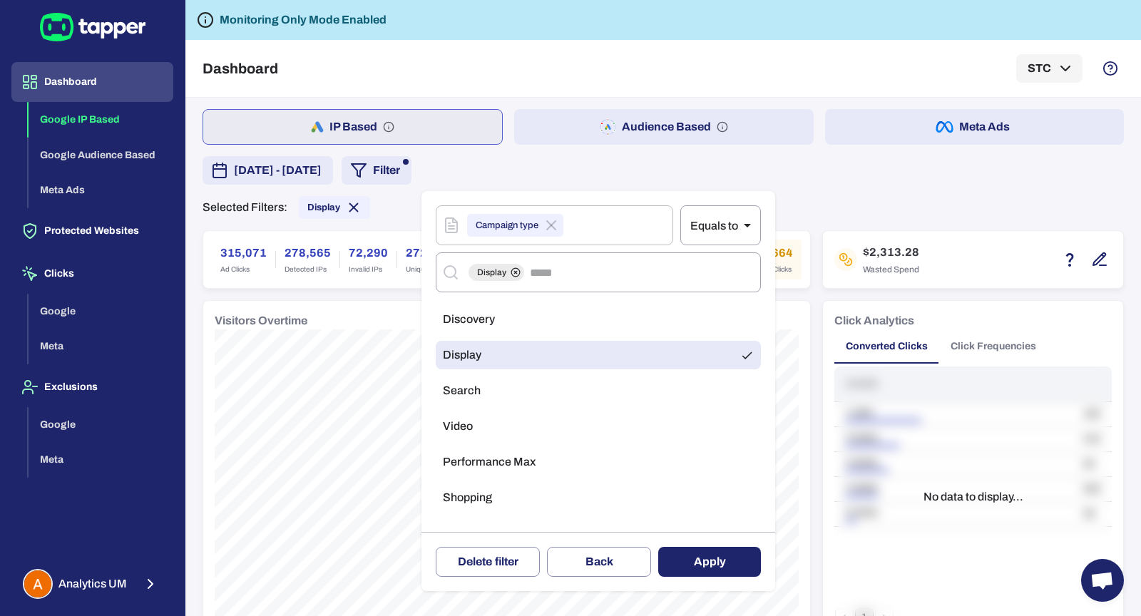
click at [624, 402] on li "Search" at bounding box center [598, 391] width 325 height 29
click at [681, 360] on li "Display" at bounding box center [598, 355] width 325 height 29
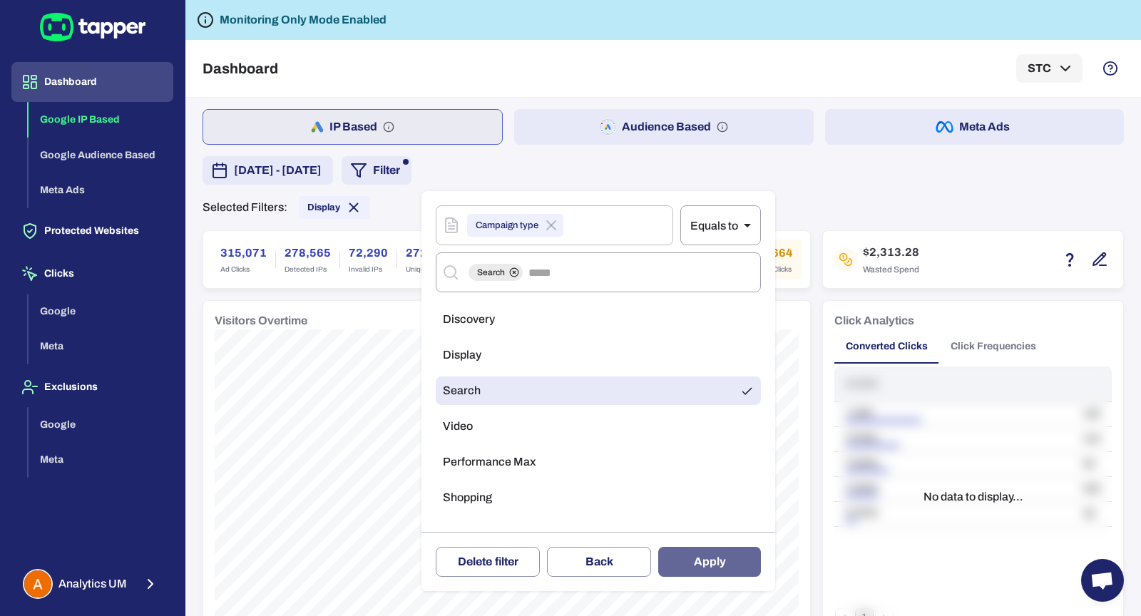
click at [716, 558] on button "Apply" at bounding box center [709, 562] width 103 height 30
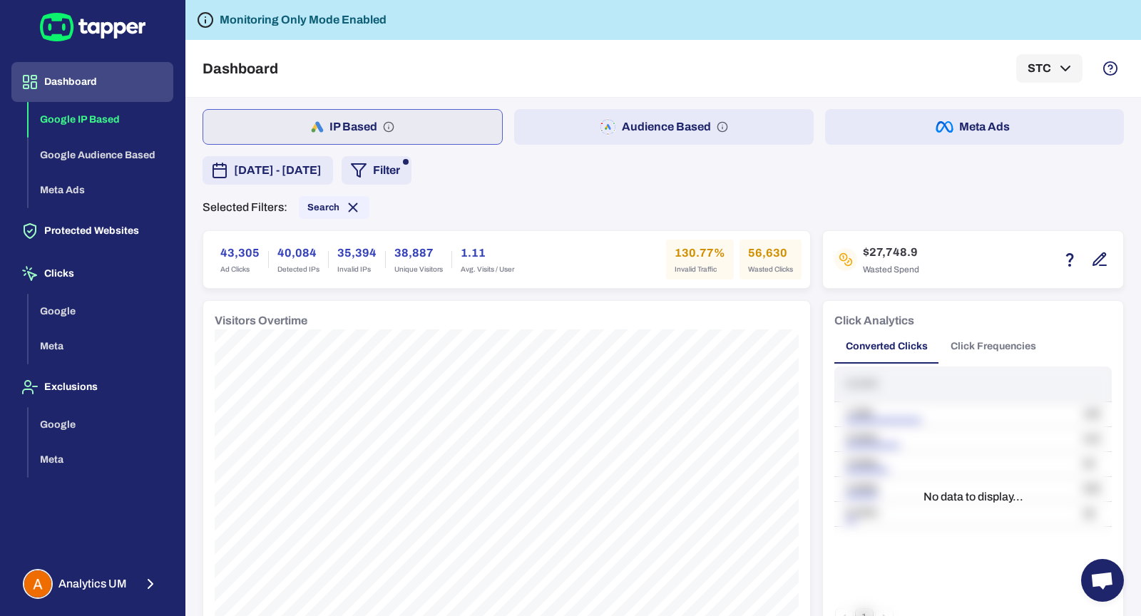
click at [1025, 337] on button "Click Frequencies" at bounding box center [994, 347] width 108 height 34
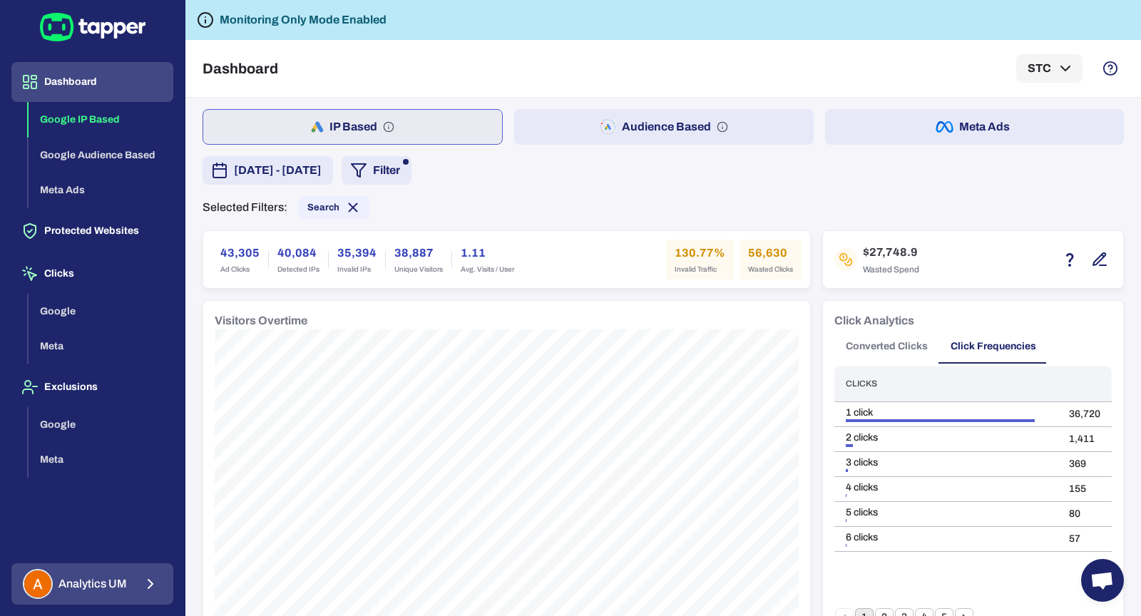
click at [99, 581] on span "Analytics UM" at bounding box center [92, 584] width 68 height 14
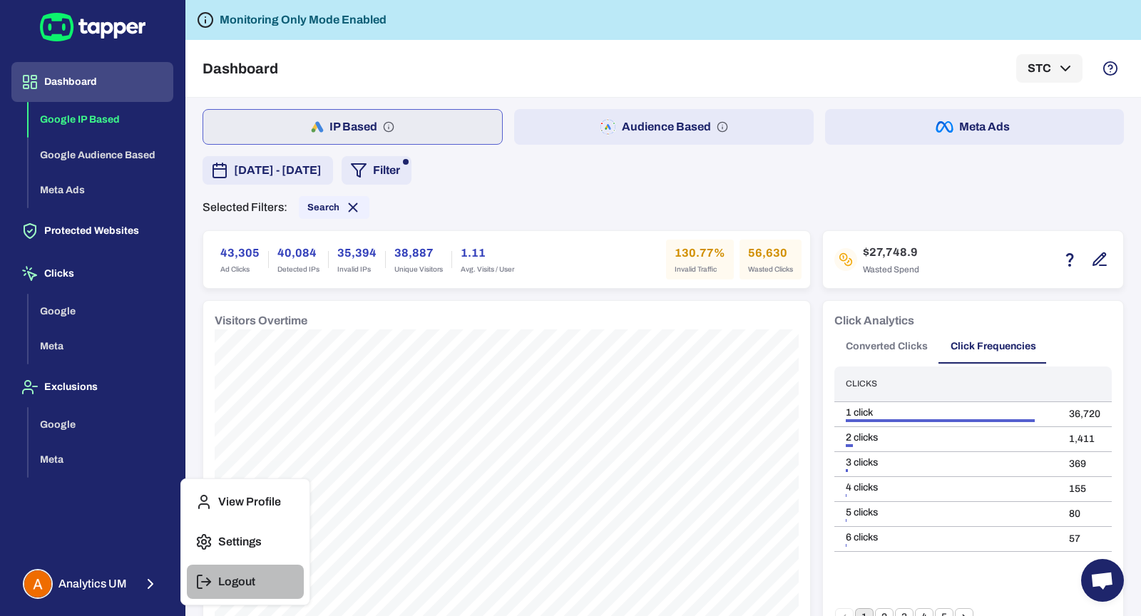
click at [225, 573] on button "Logout" at bounding box center [245, 582] width 117 height 34
